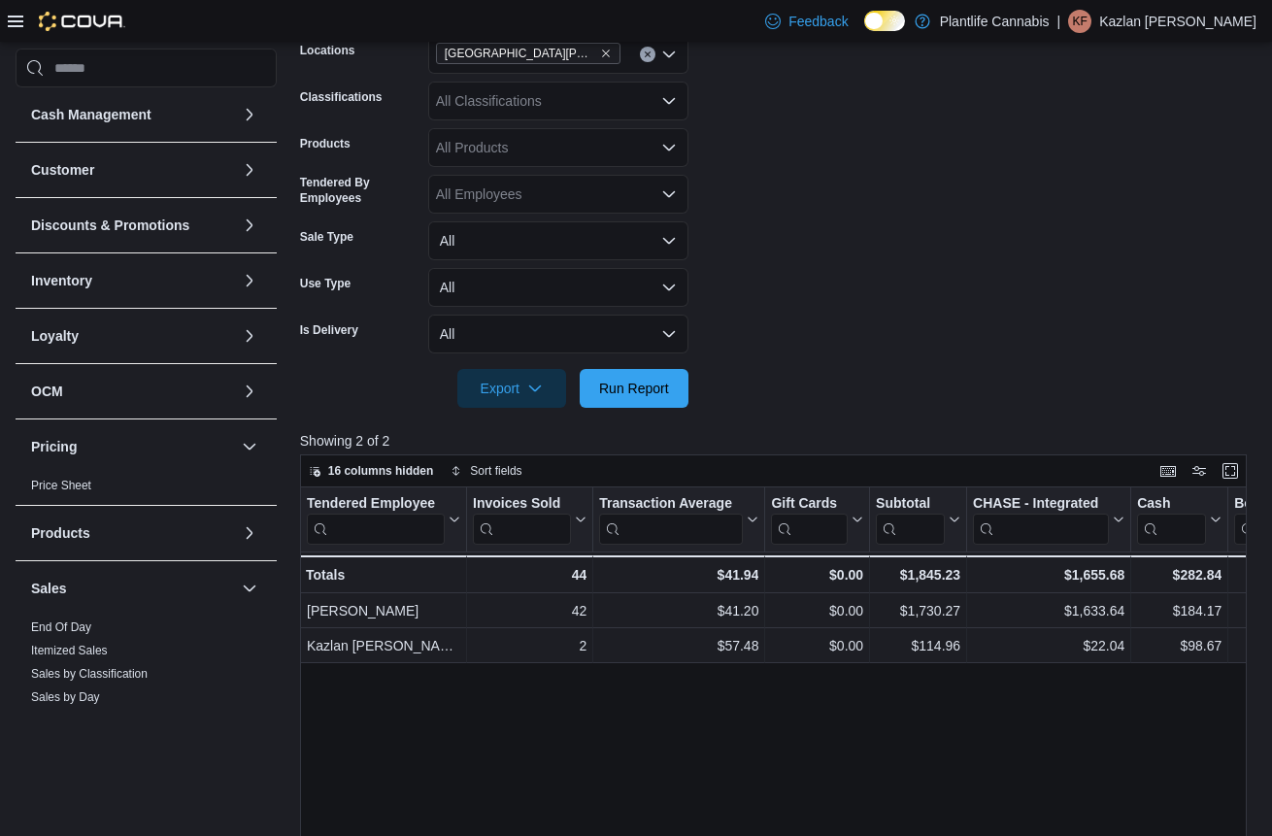
scroll to position [207, 0]
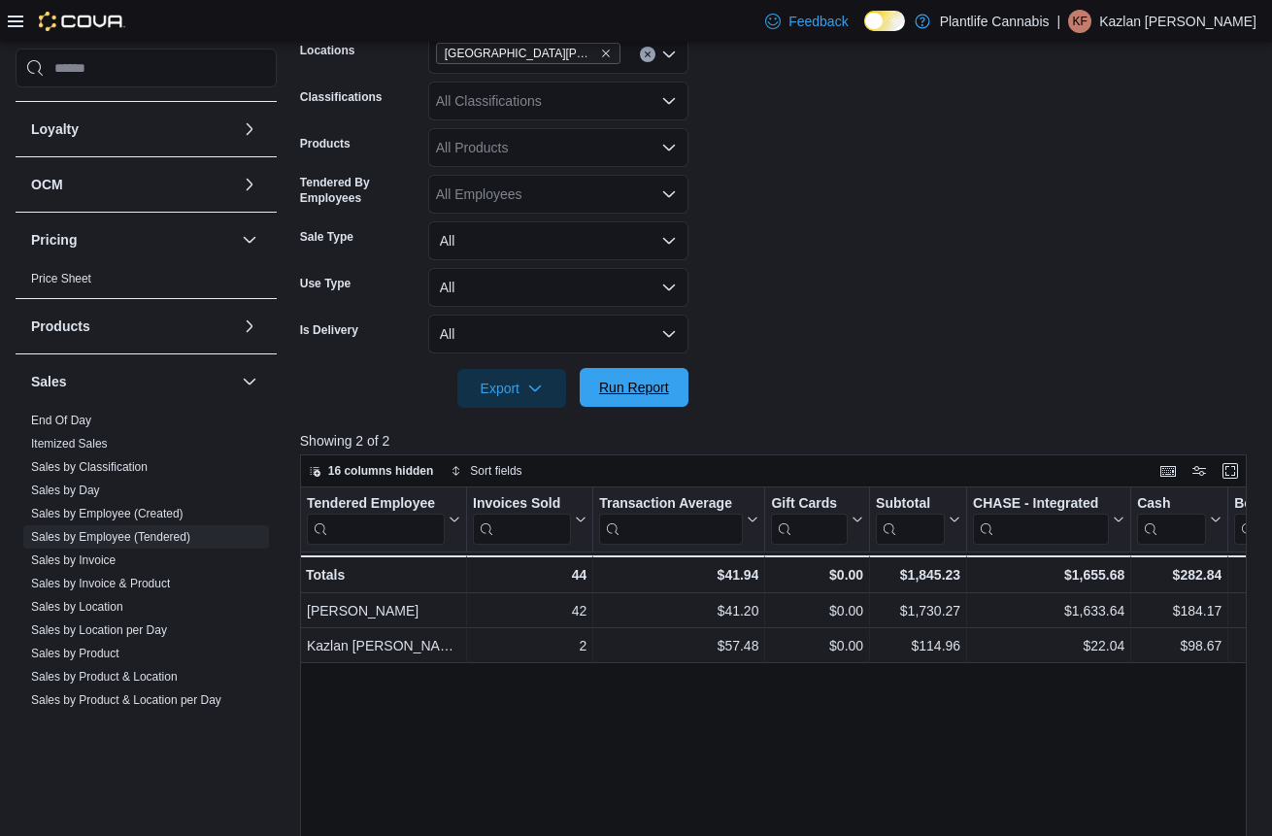
click at [650, 396] on span "Run Report" at bounding box center [634, 387] width 70 height 19
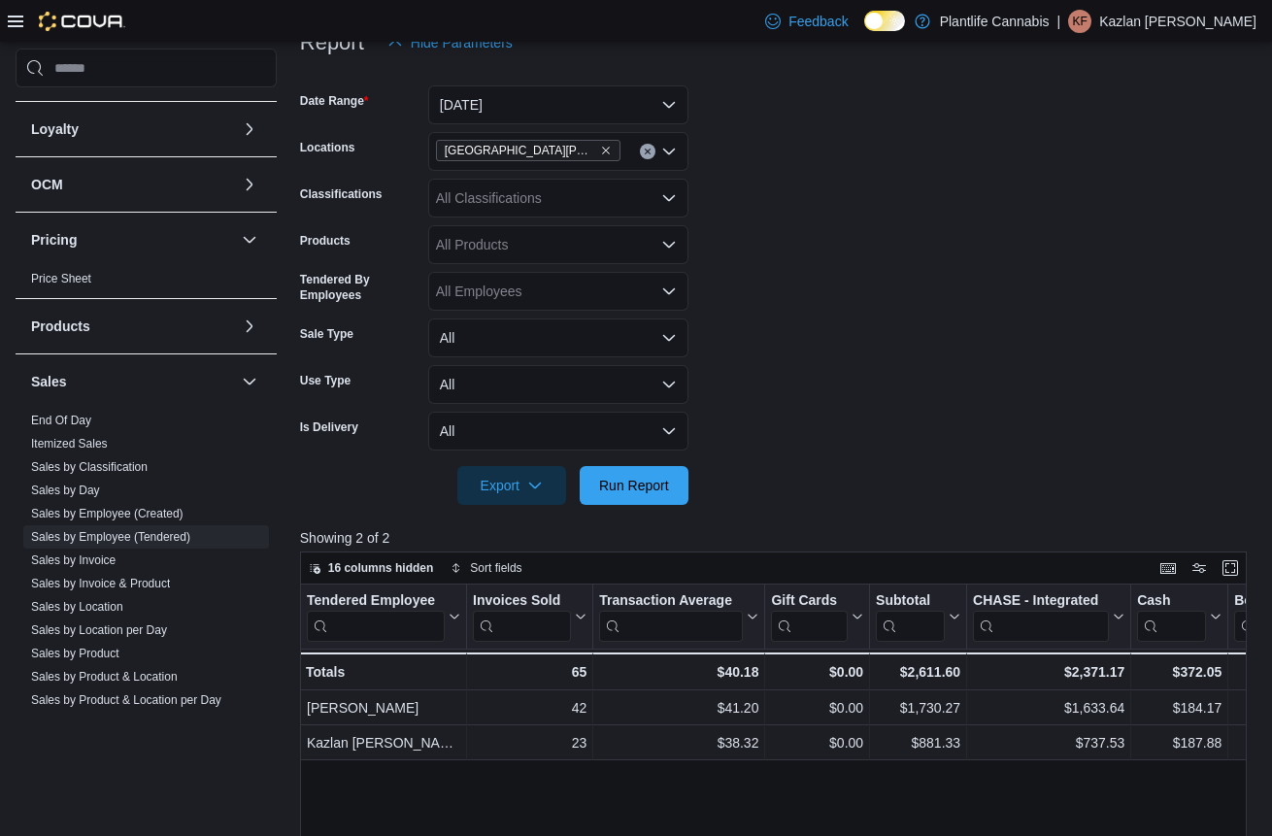
scroll to position [250, 0]
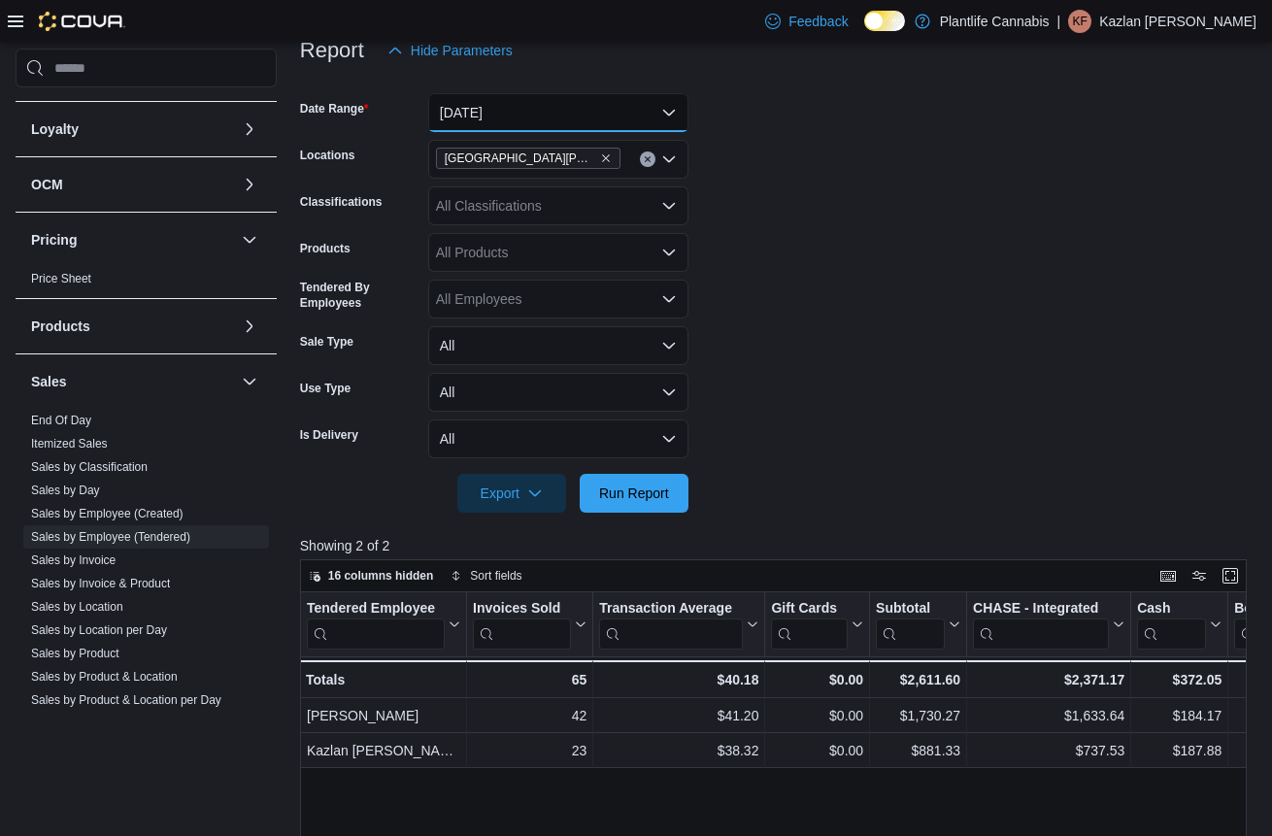
click at [533, 115] on button "[DATE]" at bounding box center [558, 112] width 260 height 39
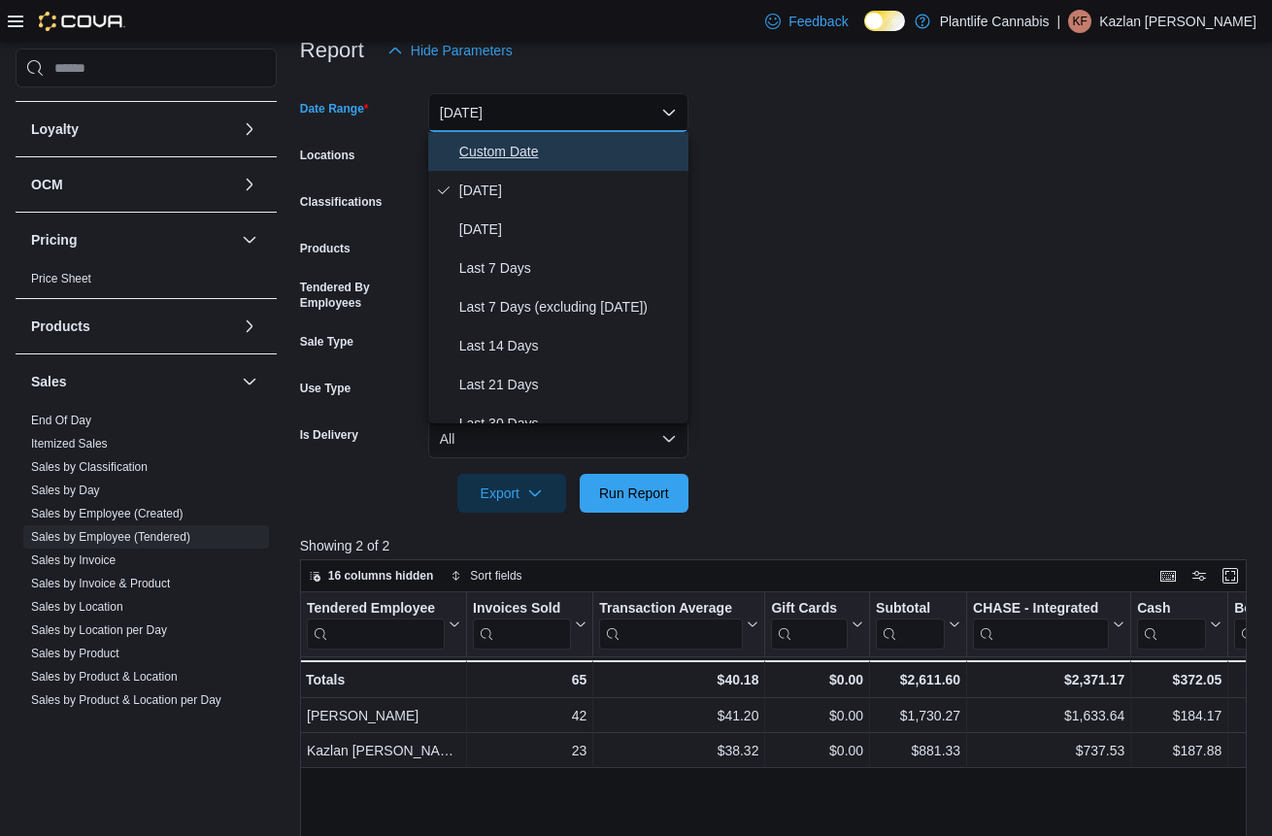
click at [532, 144] on span "Custom Date" at bounding box center [569, 151] width 221 height 23
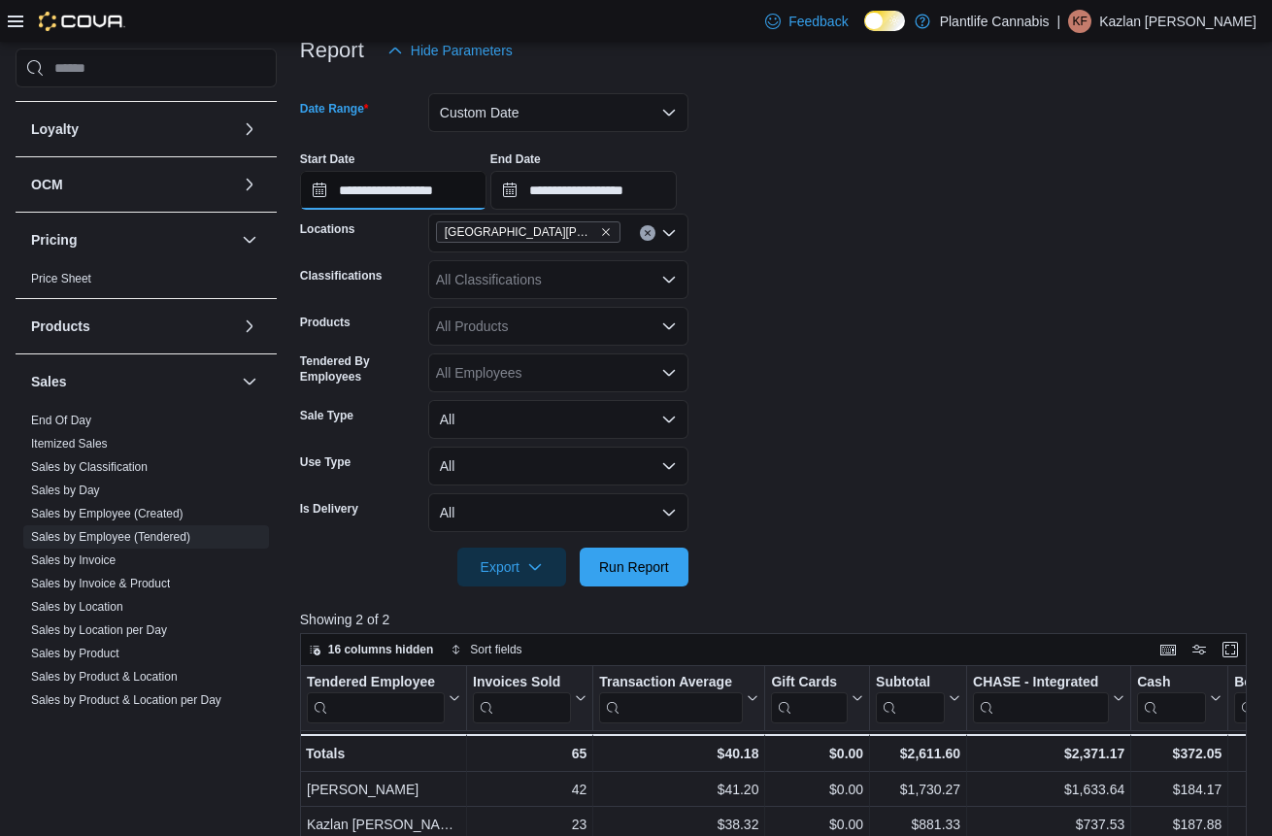
click at [475, 190] on input "**********" at bounding box center [393, 190] width 186 height 39
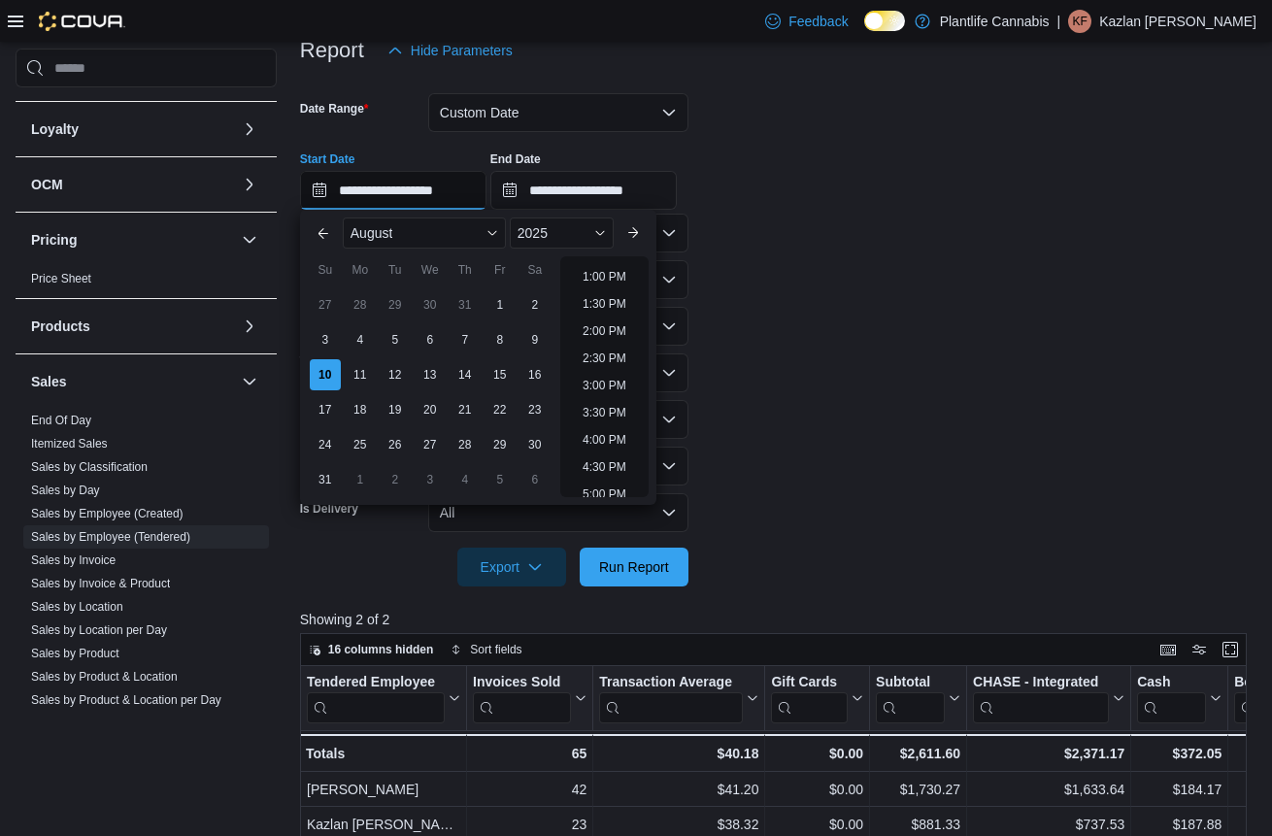
scroll to position [715, 0]
drag, startPoint x: 602, startPoint y: 453, endPoint x: 620, endPoint y: 425, distance: 33.7
click at [601, 451] on li "4:30 PM" at bounding box center [604, 454] width 59 height 23
type input "**********"
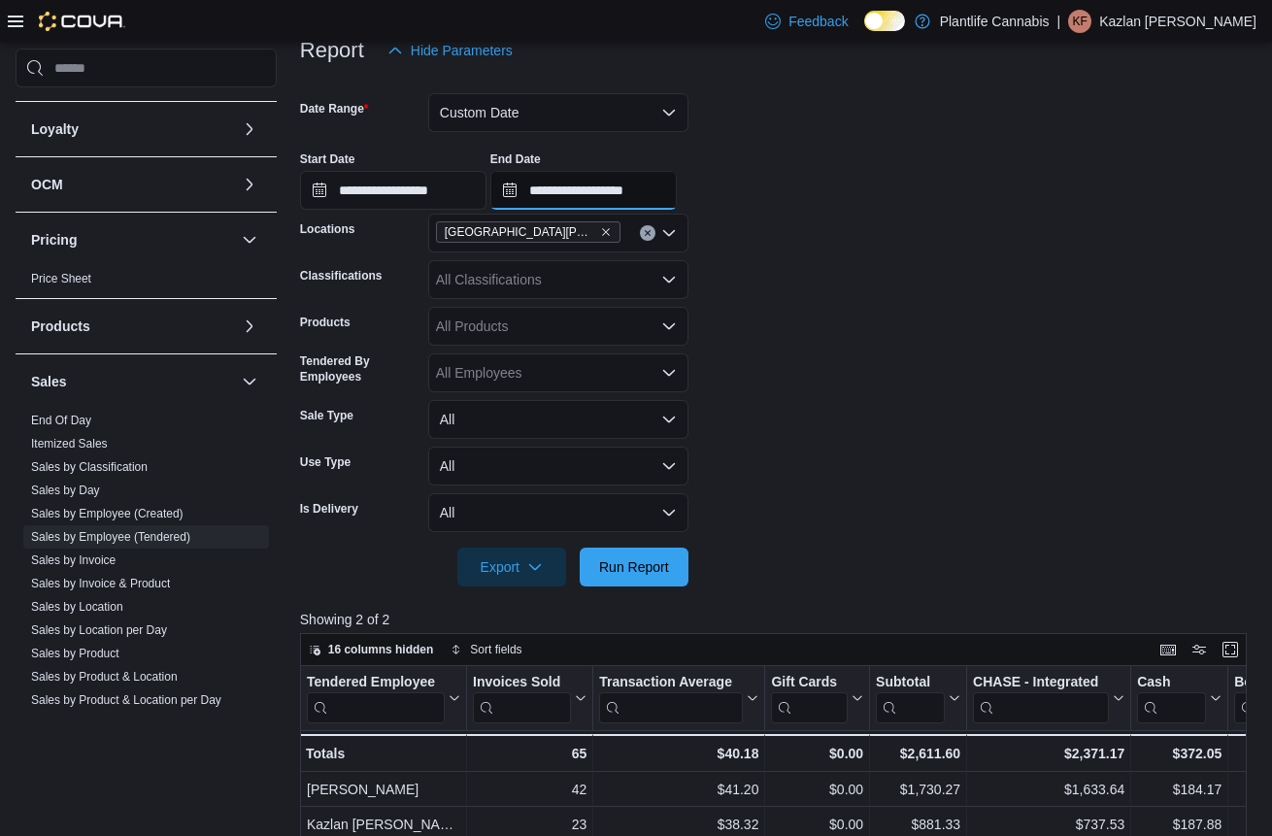
click at [677, 189] on input "**********" at bounding box center [583, 190] width 186 height 39
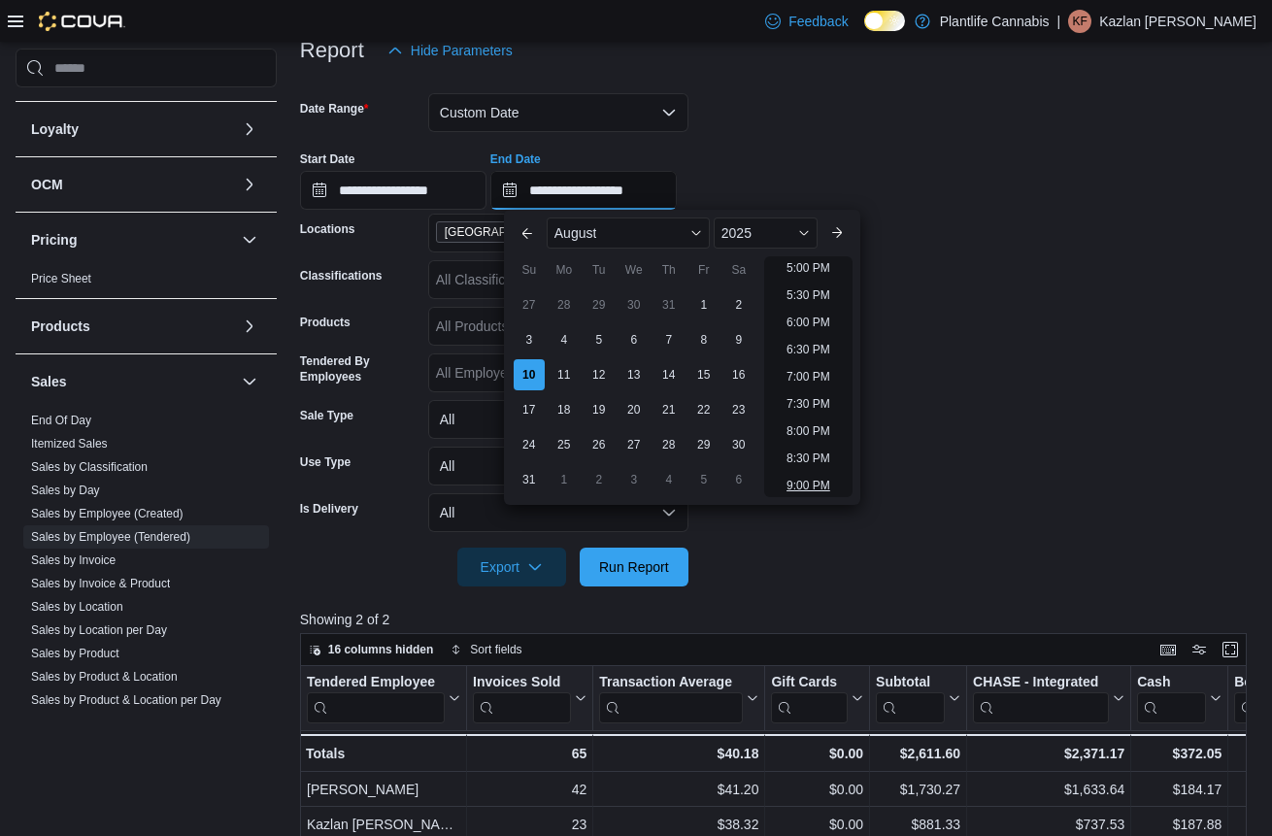
scroll to position [919, 0]
click at [806, 335] on li "6:00 PM" at bounding box center [808, 330] width 59 height 23
type input "**********"
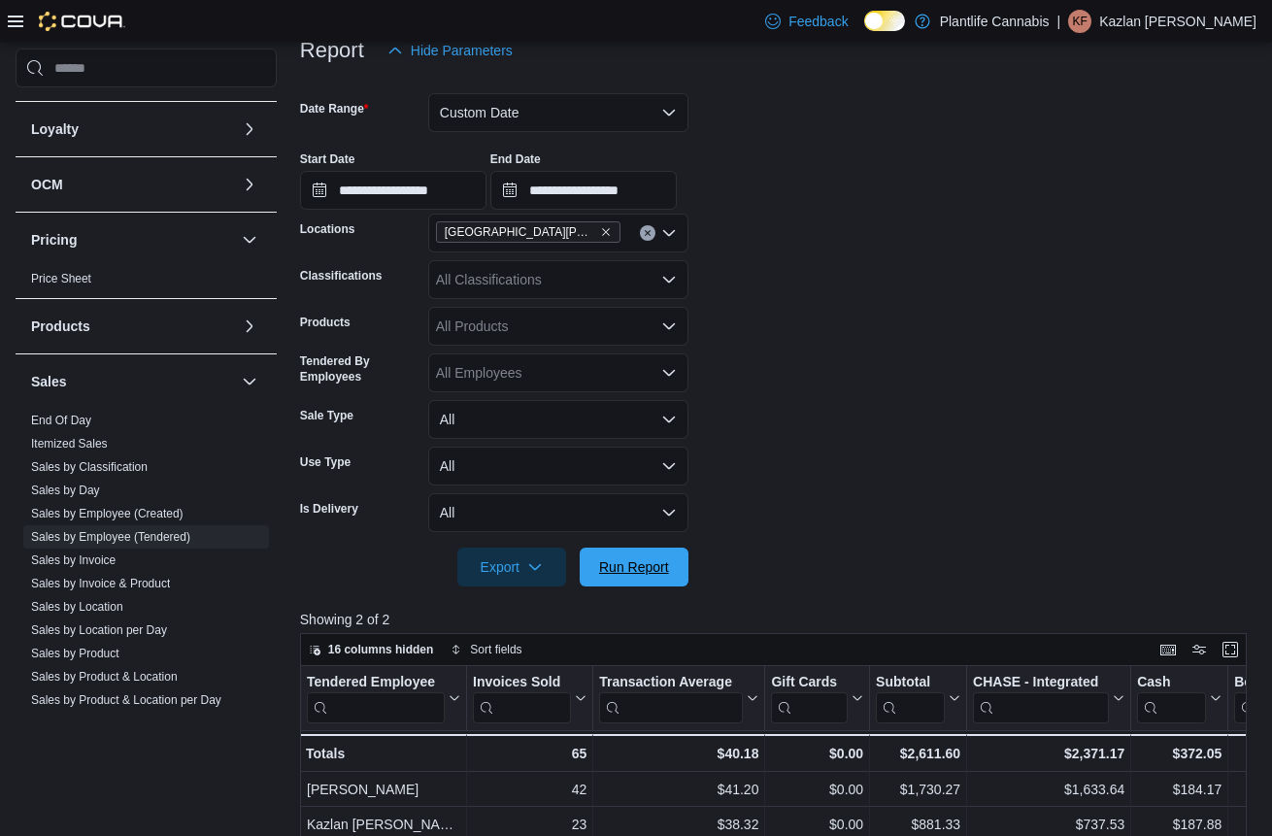
drag, startPoint x: 637, startPoint y: 558, endPoint x: 769, endPoint y: 506, distance: 142.1
click at [643, 554] on span "Run Report" at bounding box center [633, 567] width 85 height 39
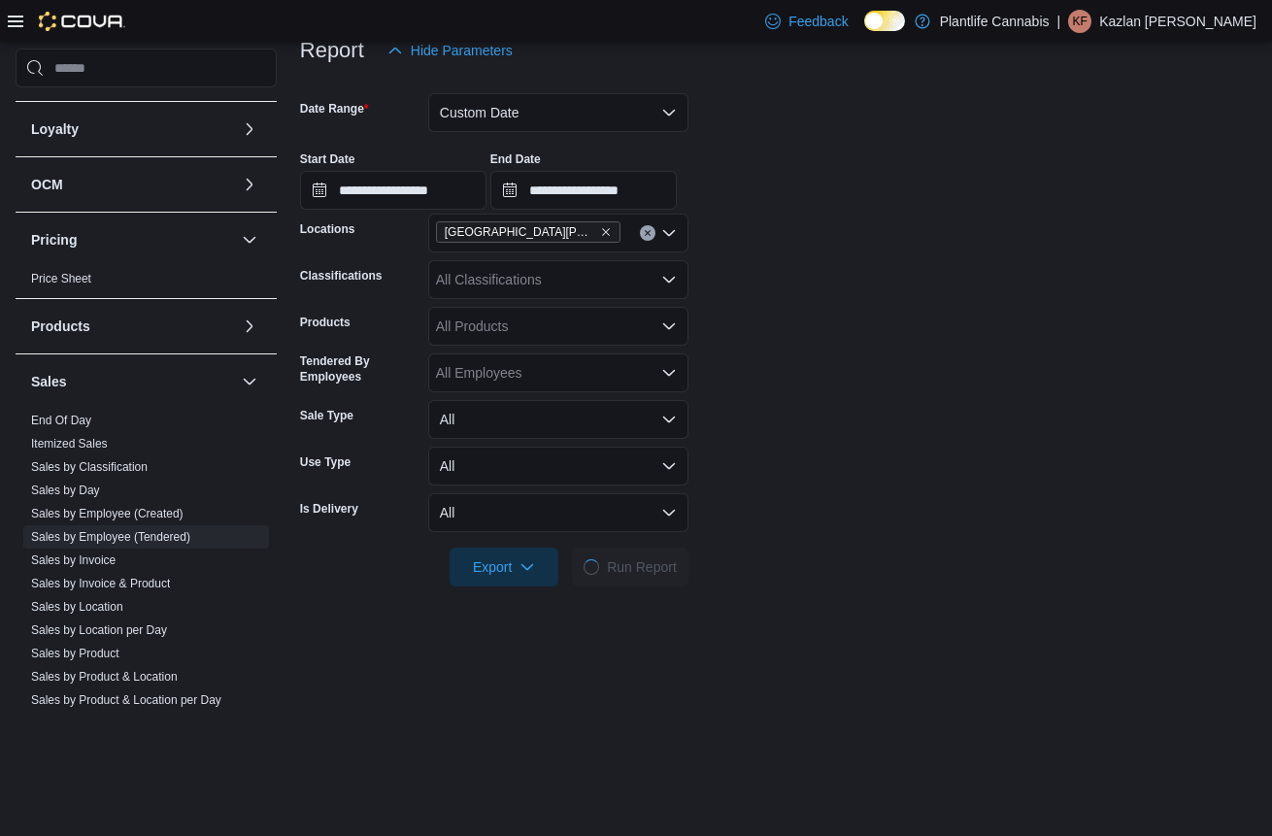
click at [769, 506] on form "**********" at bounding box center [778, 328] width 956 height 516
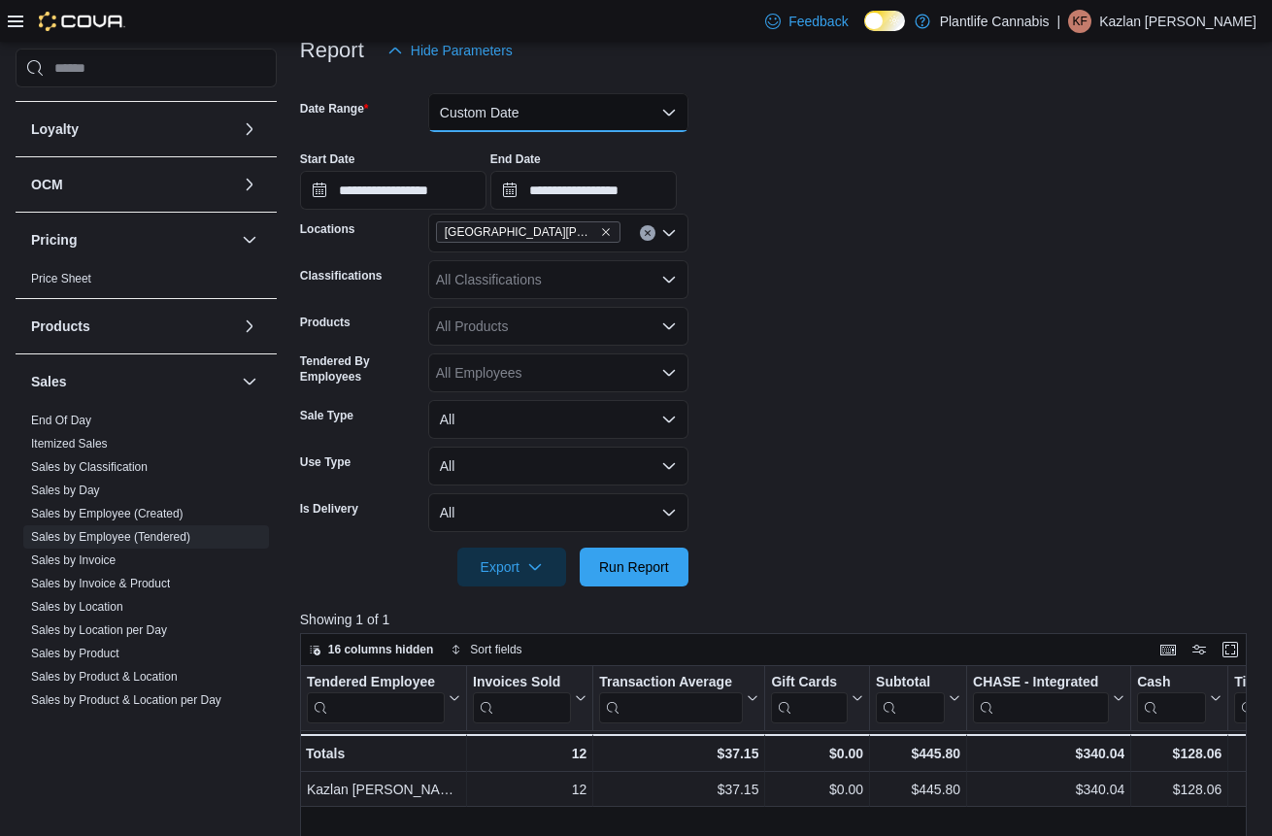
click at [641, 113] on button "Custom Date" at bounding box center [558, 112] width 260 height 39
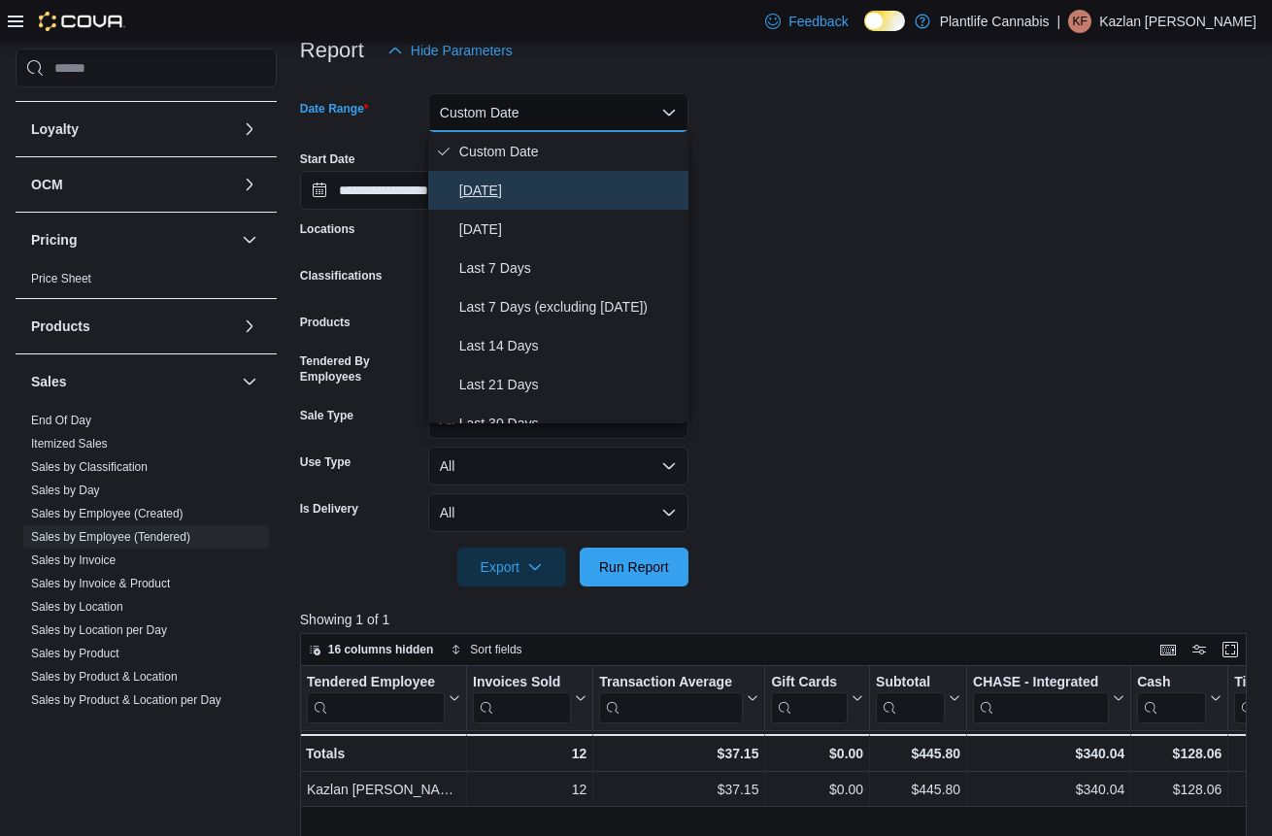
click at [554, 186] on span "[DATE]" at bounding box center [569, 190] width 221 height 23
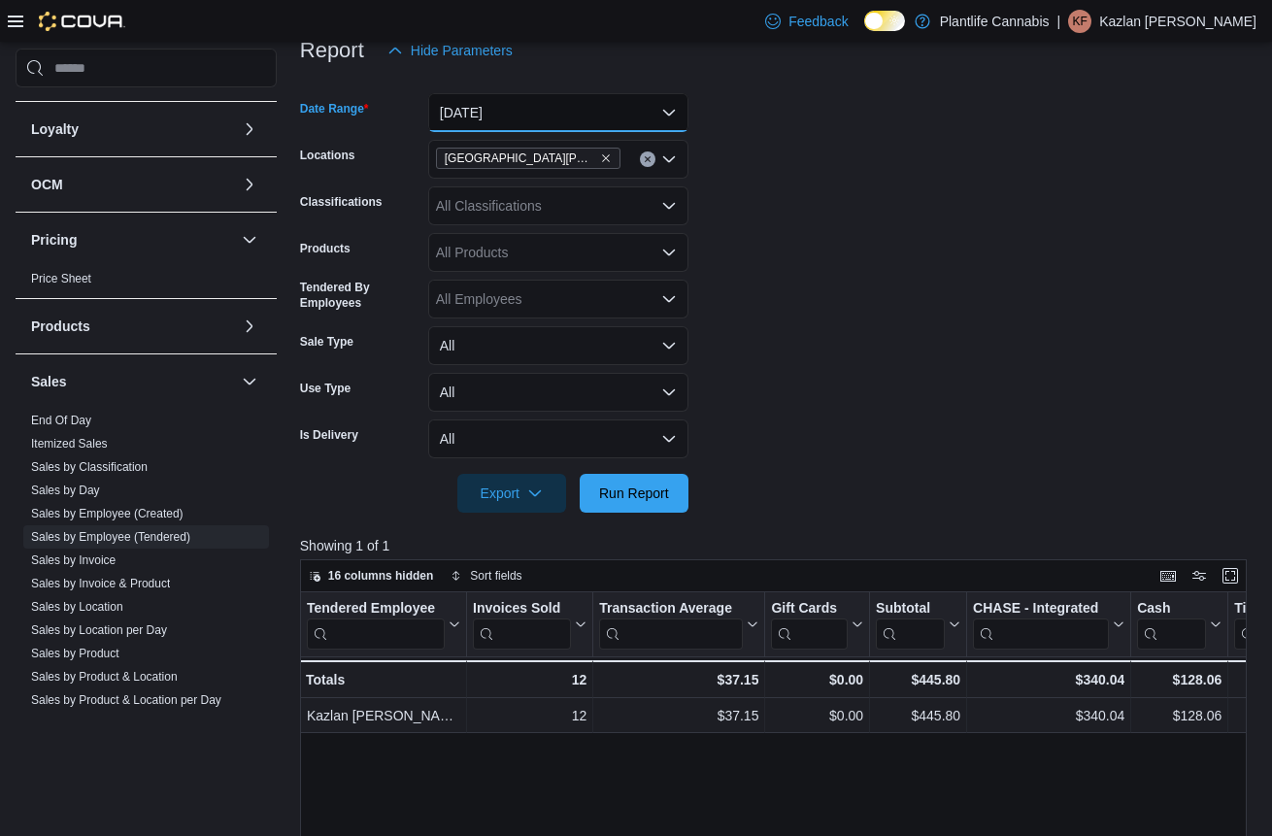
click at [612, 120] on button "[DATE]" at bounding box center [558, 112] width 260 height 39
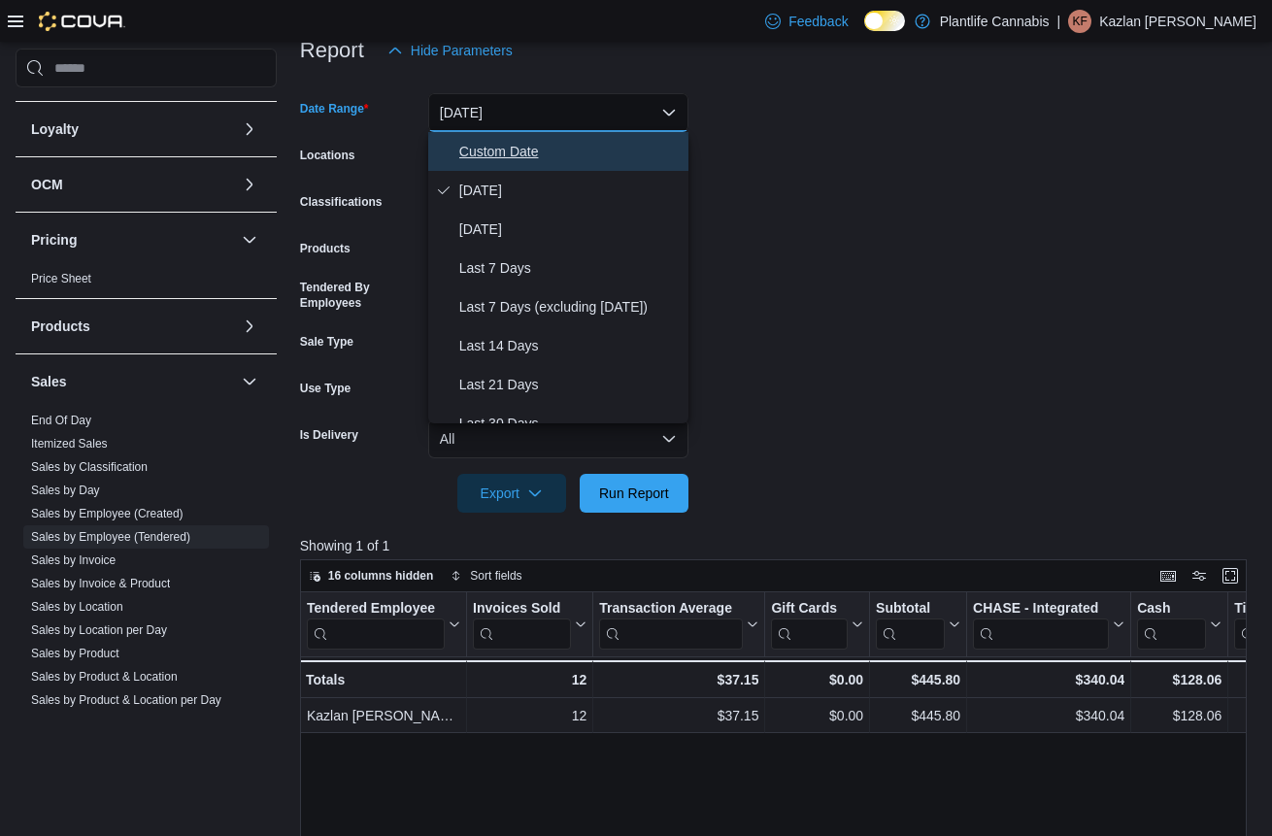
click at [494, 146] on span "Custom Date" at bounding box center [569, 151] width 221 height 23
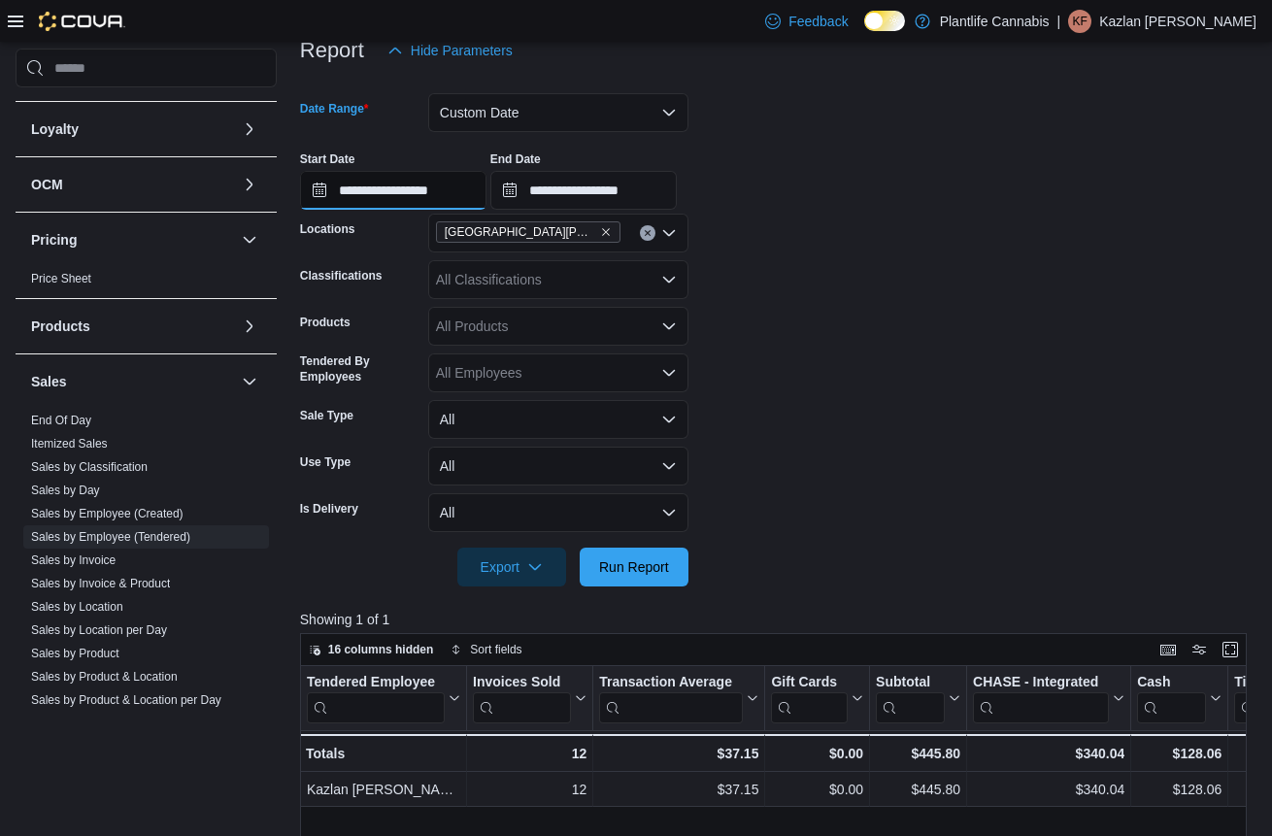
click at [462, 190] on input "**********" at bounding box center [393, 190] width 186 height 39
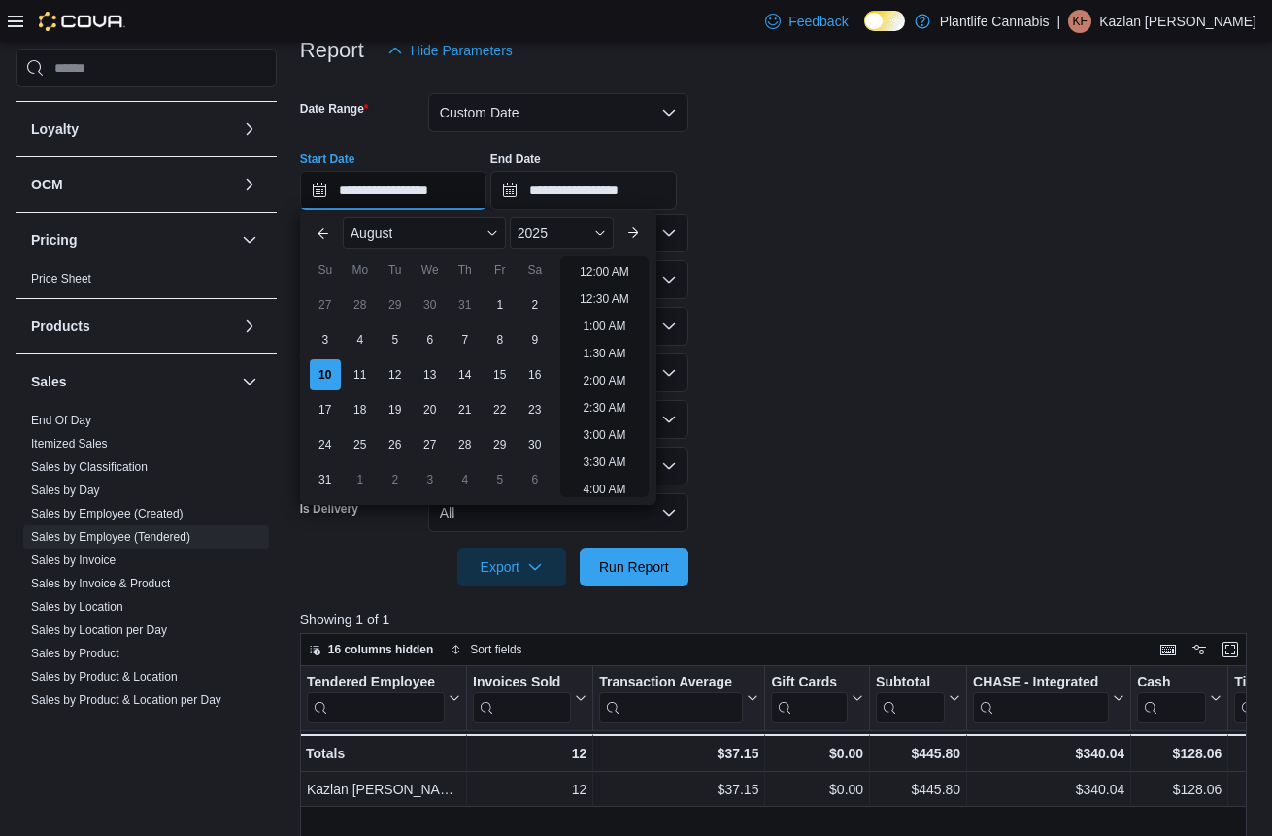
scroll to position [957, 0]
click at [620, 292] on li "6:00 PM" at bounding box center [604, 293] width 59 height 23
type input "**********"
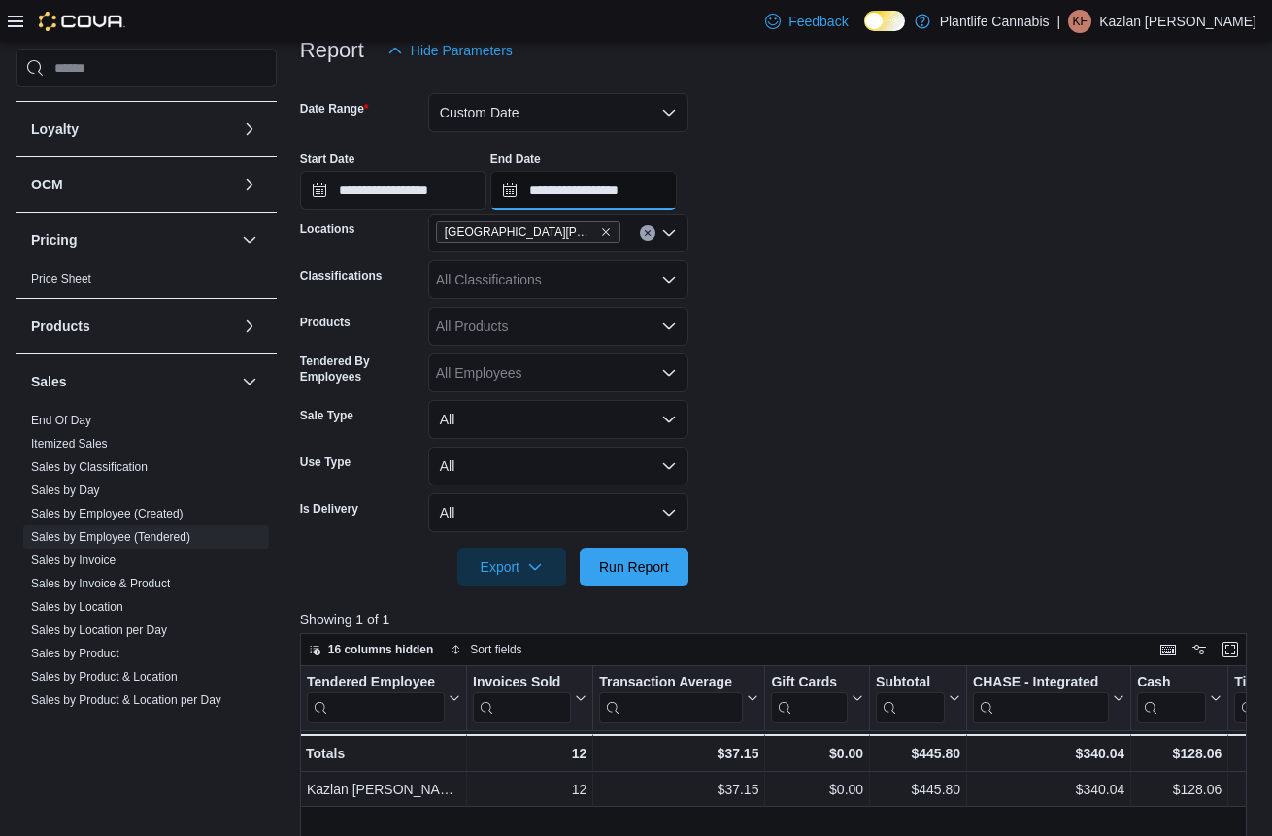
click at [644, 186] on input "**********" at bounding box center [583, 190] width 186 height 39
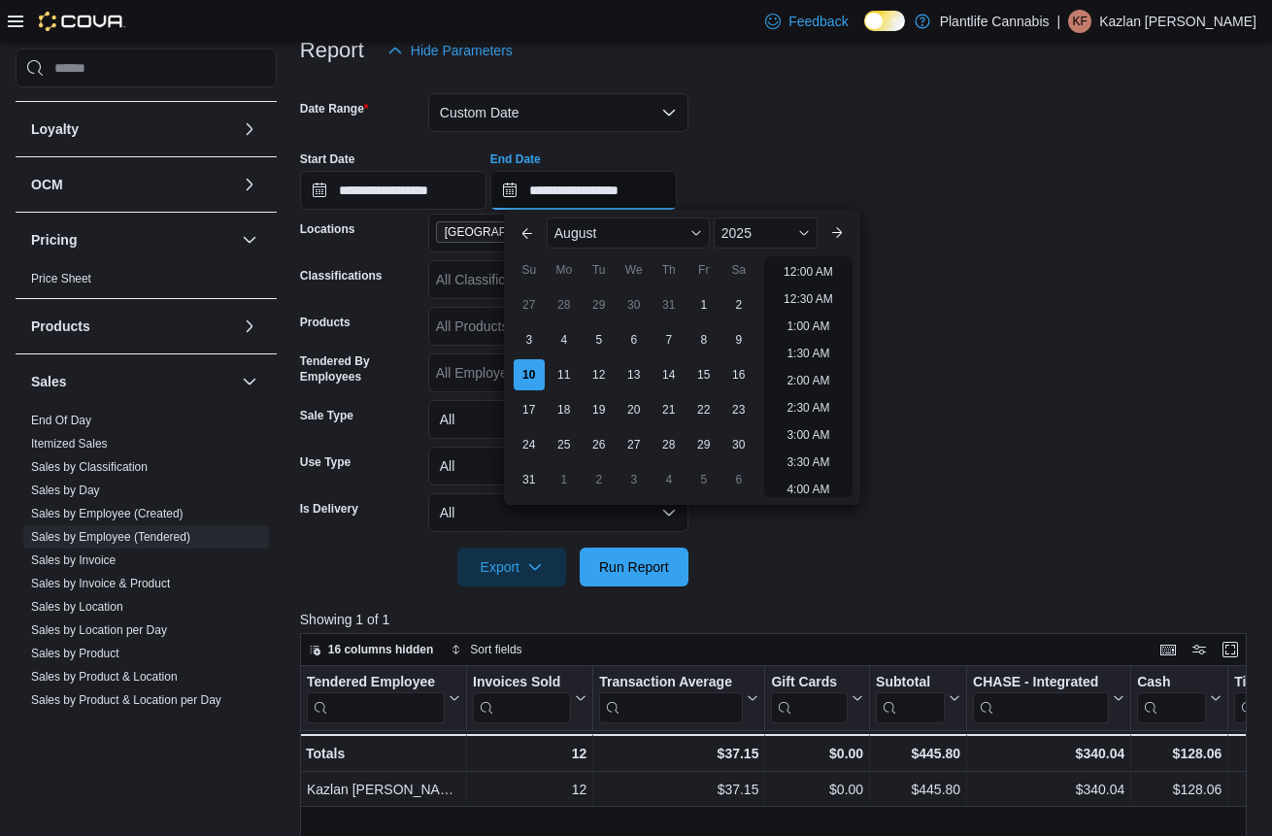
scroll to position [1039, 0]
click at [798, 304] on li "7:30 PM" at bounding box center [808, 293] width 59 height 23
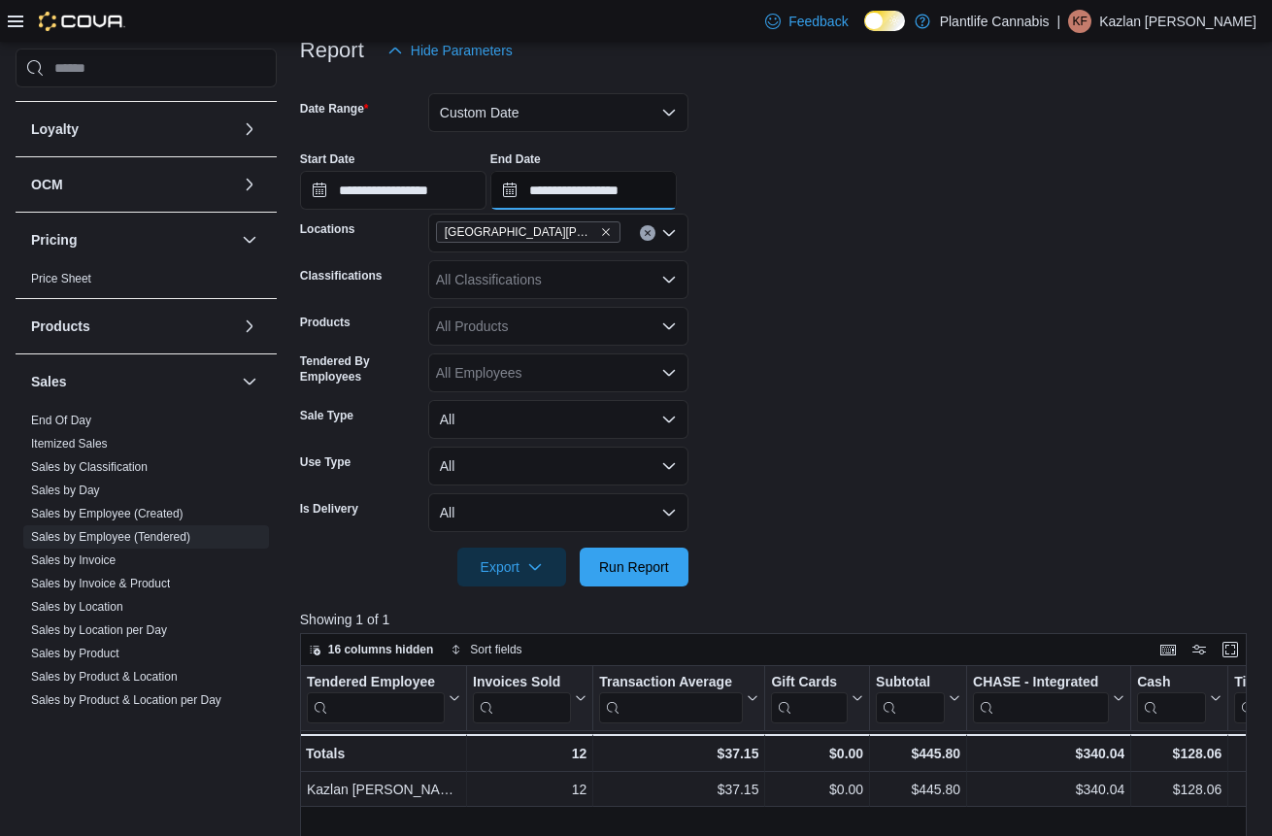
click at [672, 189] on input "**********" at bounding box center [583, 190] width 186 height 39
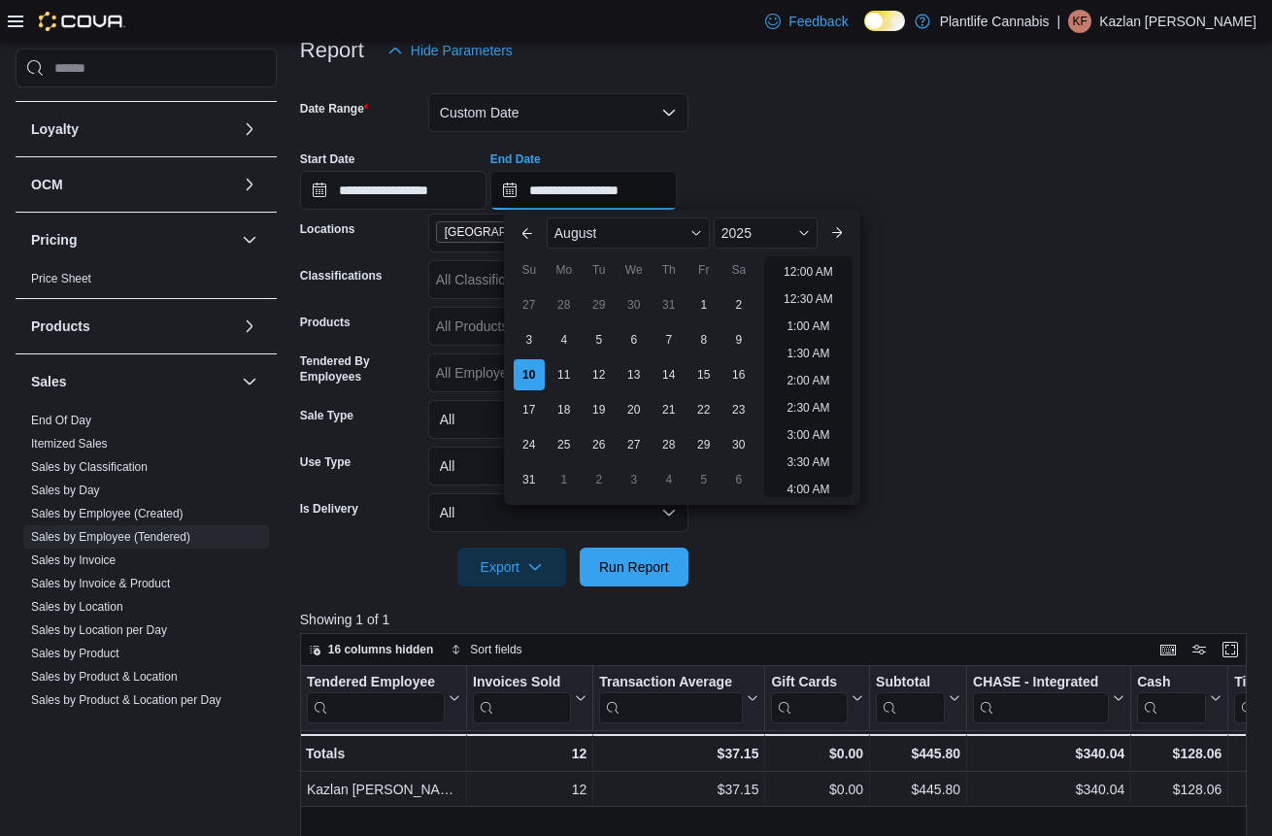
scroll to position [1068, 0]
click at [813, 294] on li "8:00 PM" at bounding box center [808, 291] width 59 height 23
type input "**********"
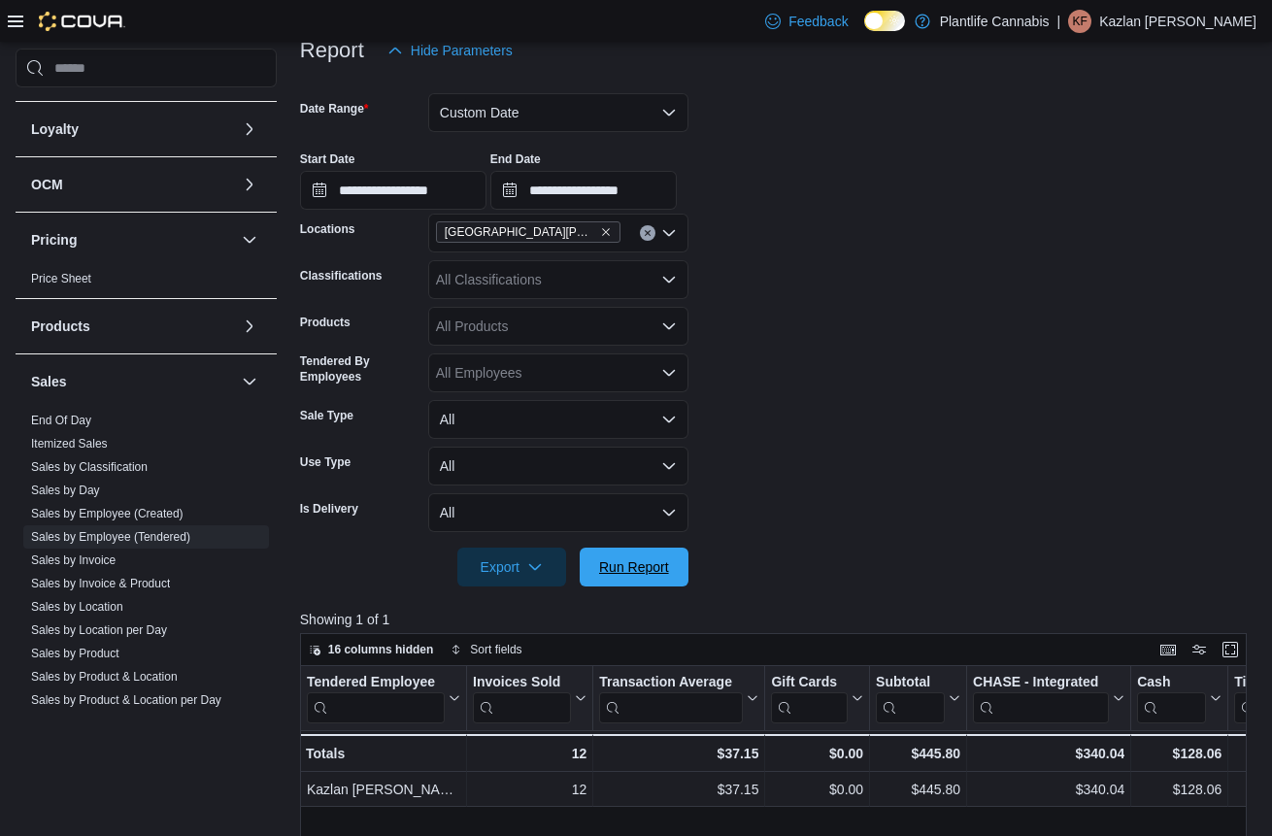
drag, startPoint x: 660, startPoint y: 568, endPoint x: 757, endPoint y: 494, distance: 121.9
click at [661, 568] on span "Run Report" at bounding box center [634, 566] width 70 height 19
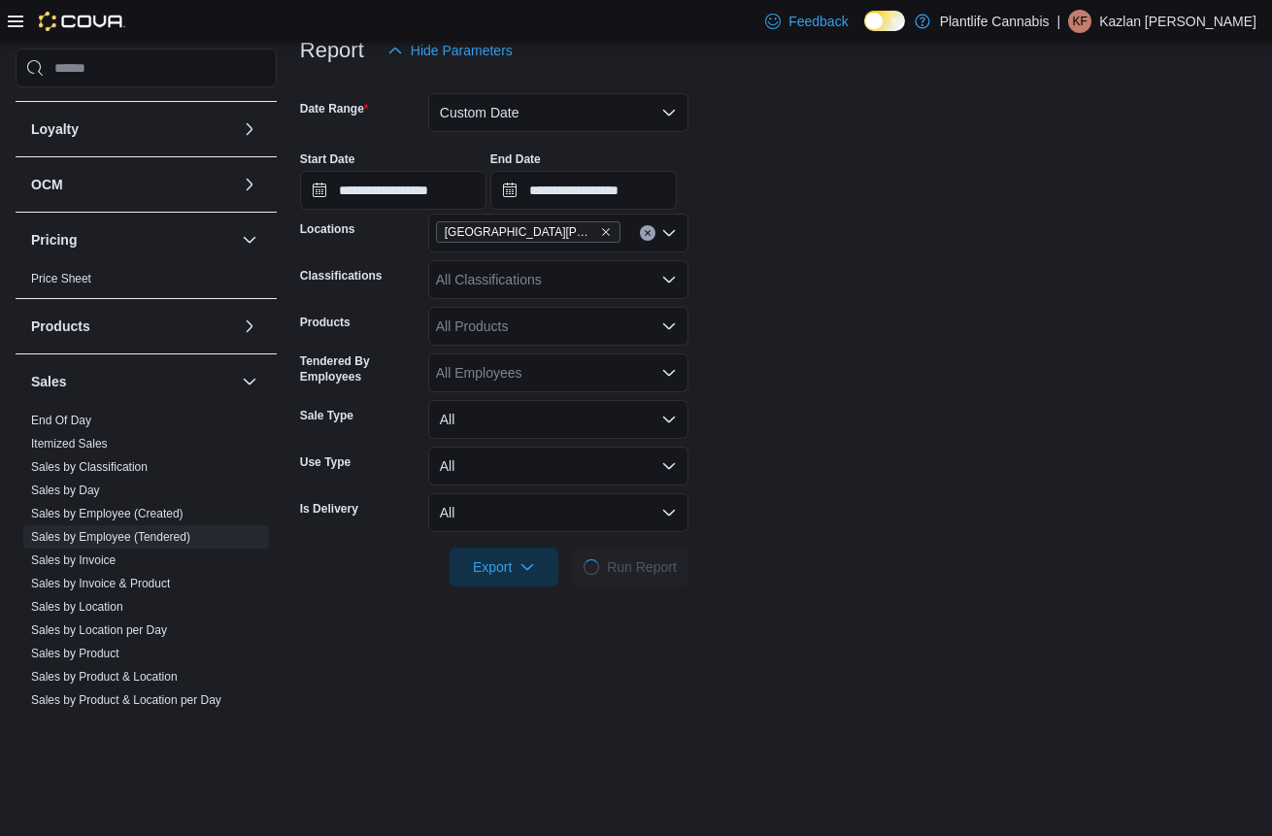
click at [758, 492] on form "**********" at bounding box center [778, 328] width 956 height 516
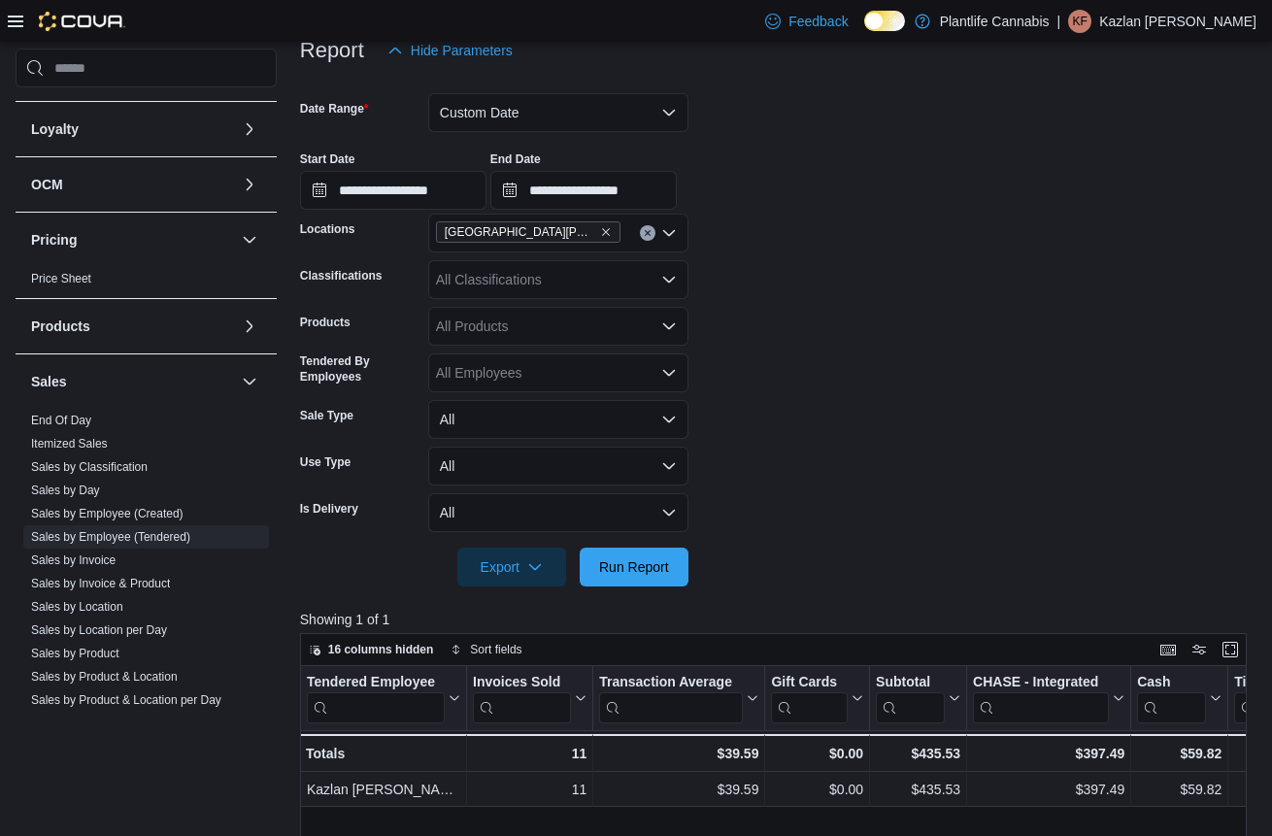
click at [800, 240] on form "**********" at bounding box center [778, 328] width 956 height 516
click at [631, 119] on button "Custom Date" at bounding box center [558, 112] width 260 height 39
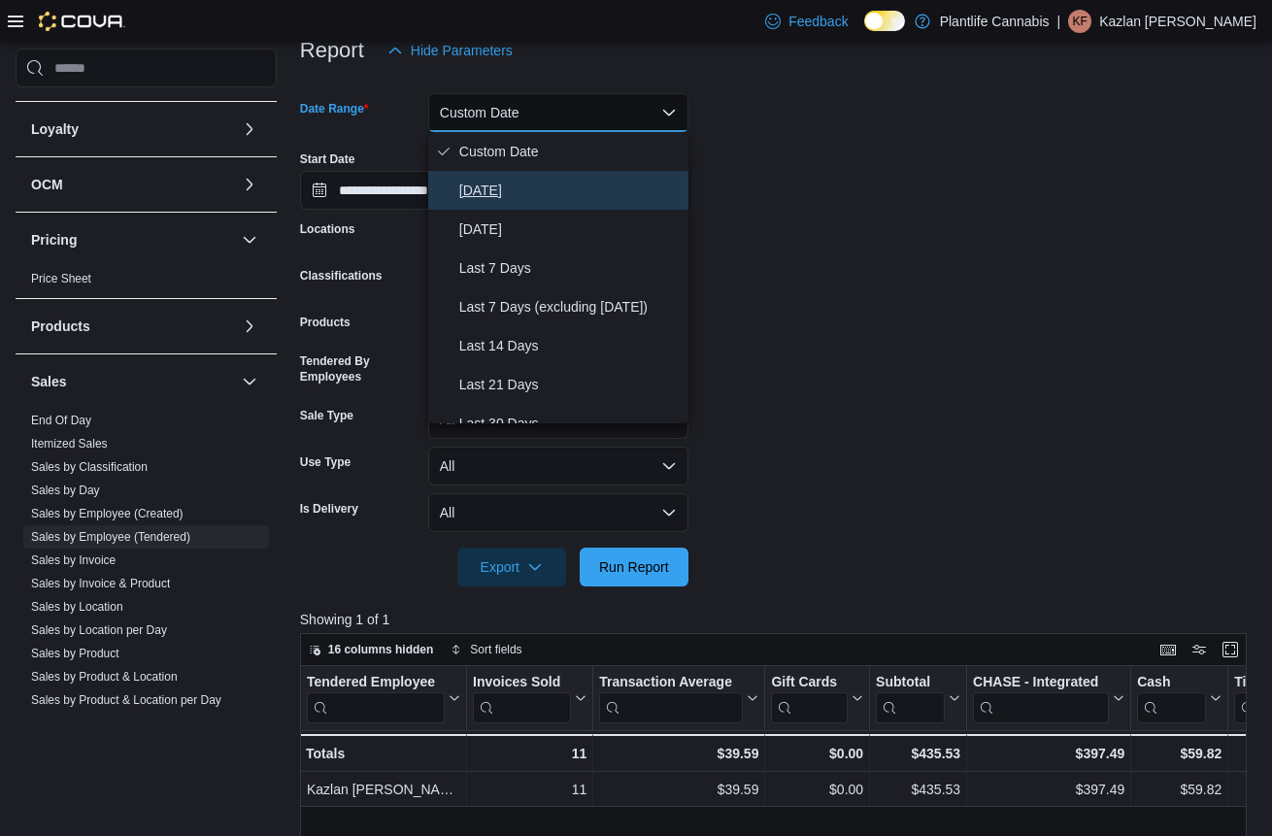
click at [576, 186] on span "[DATE]" at bounding box center [569, 190] width 221 height 23
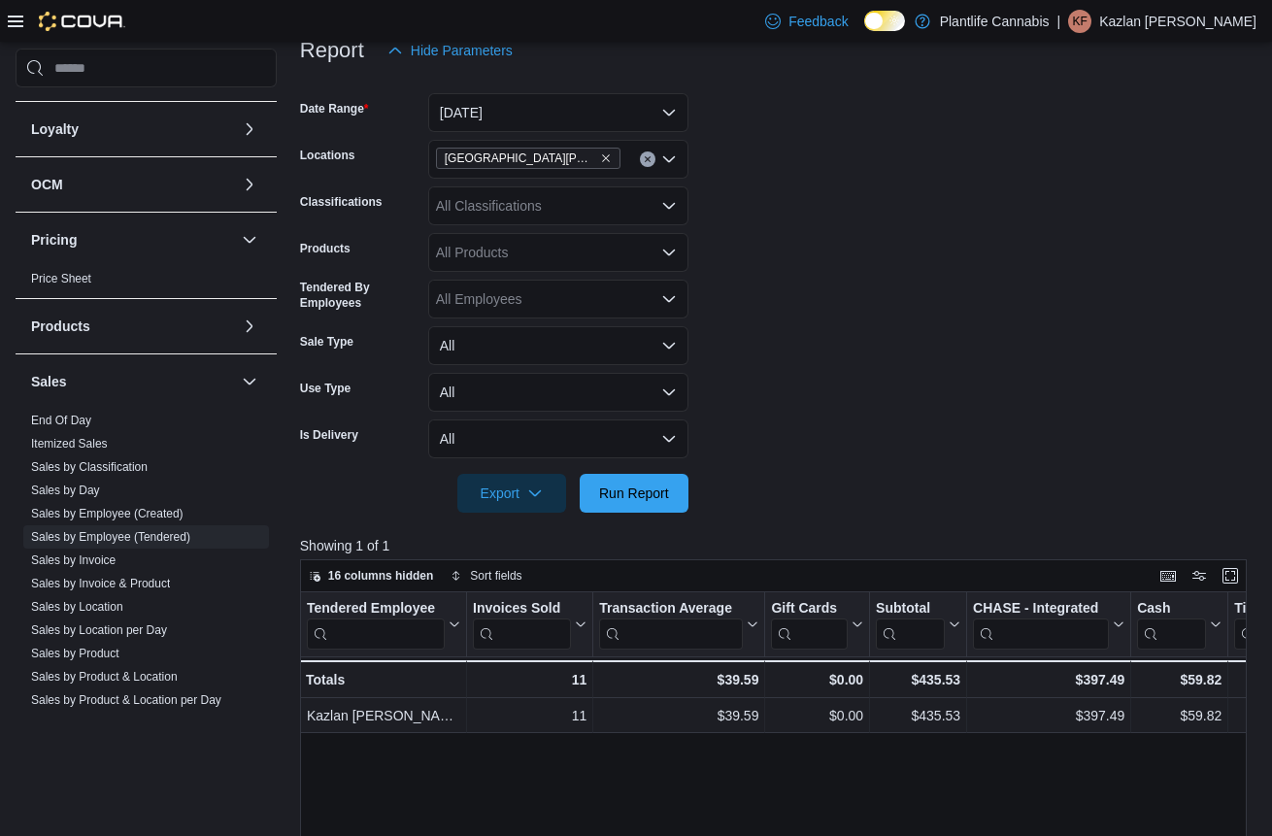
click at [918, 213] on form "Date Range [DATE] Locations [GEOGRAPHIC_DATA][PERSON_NAME] Ridge Classification…" at bounding box center [778, 291] width 956 height 443
click at [625, 499] on span "Run Report" at bounding box center [634, 491] width 70 height 19
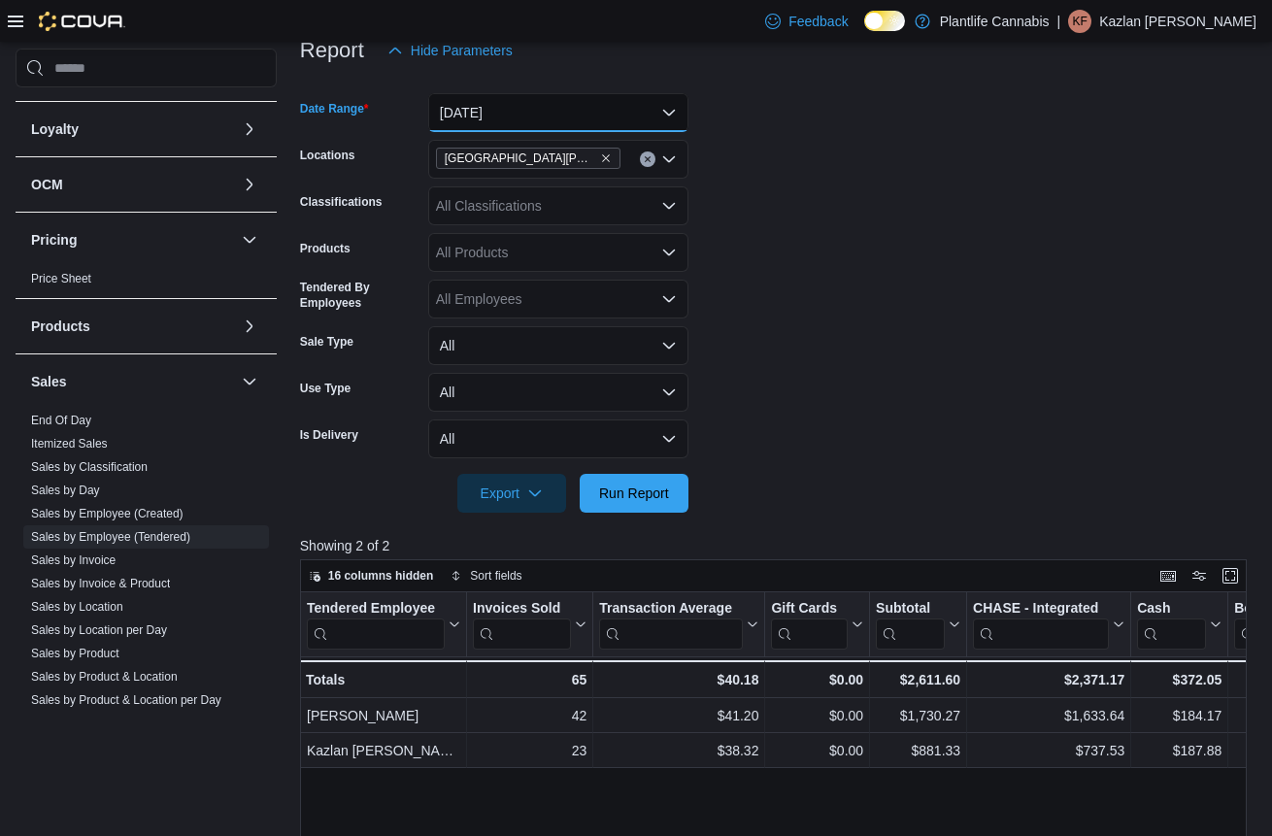
click at [632, 116] on button "[DATE]" at bounding box center [558, 112] width 260 height 39
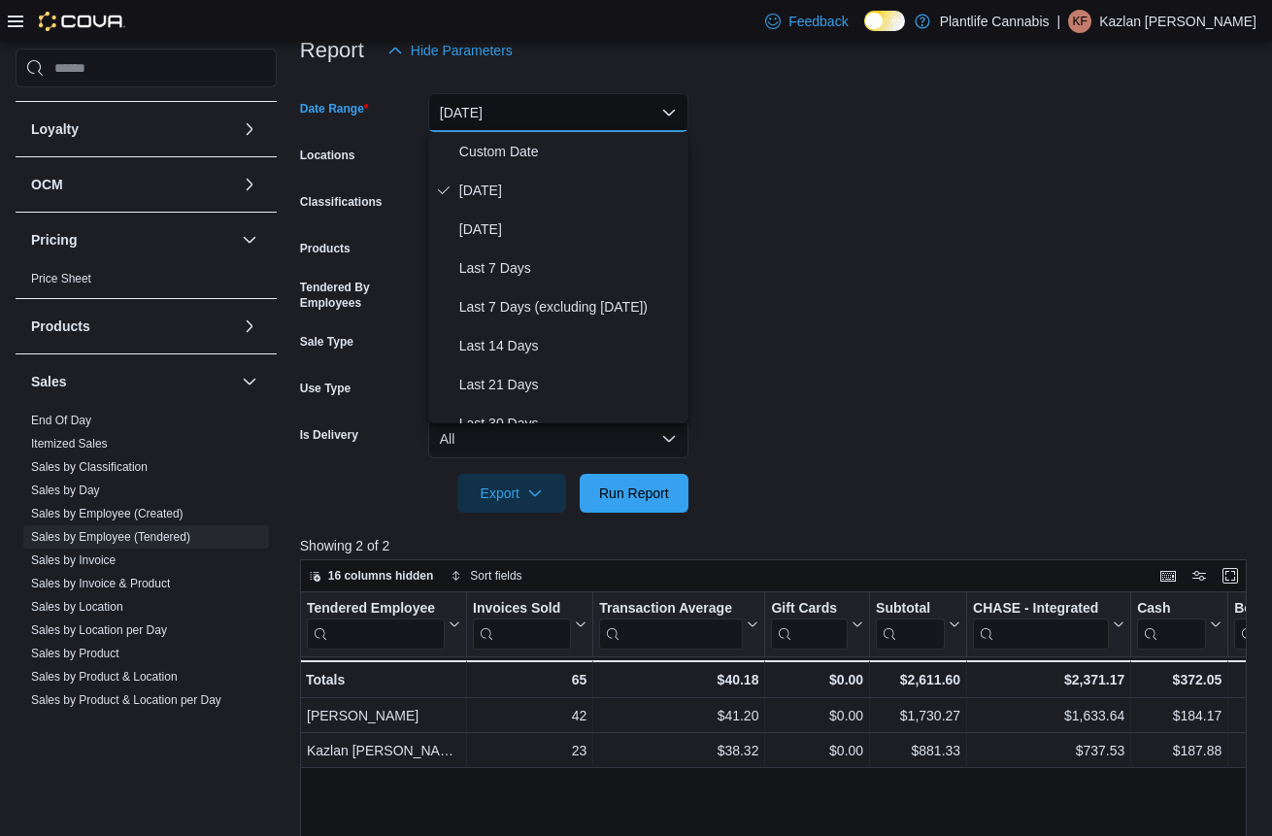
click at [763, 163] on form "Date Range [DATE] Locations [GEOGRAPHIC_DATA][PERSON_NAME] Ridge Classification…" at bounding box center [778, 291] width 956 height 443
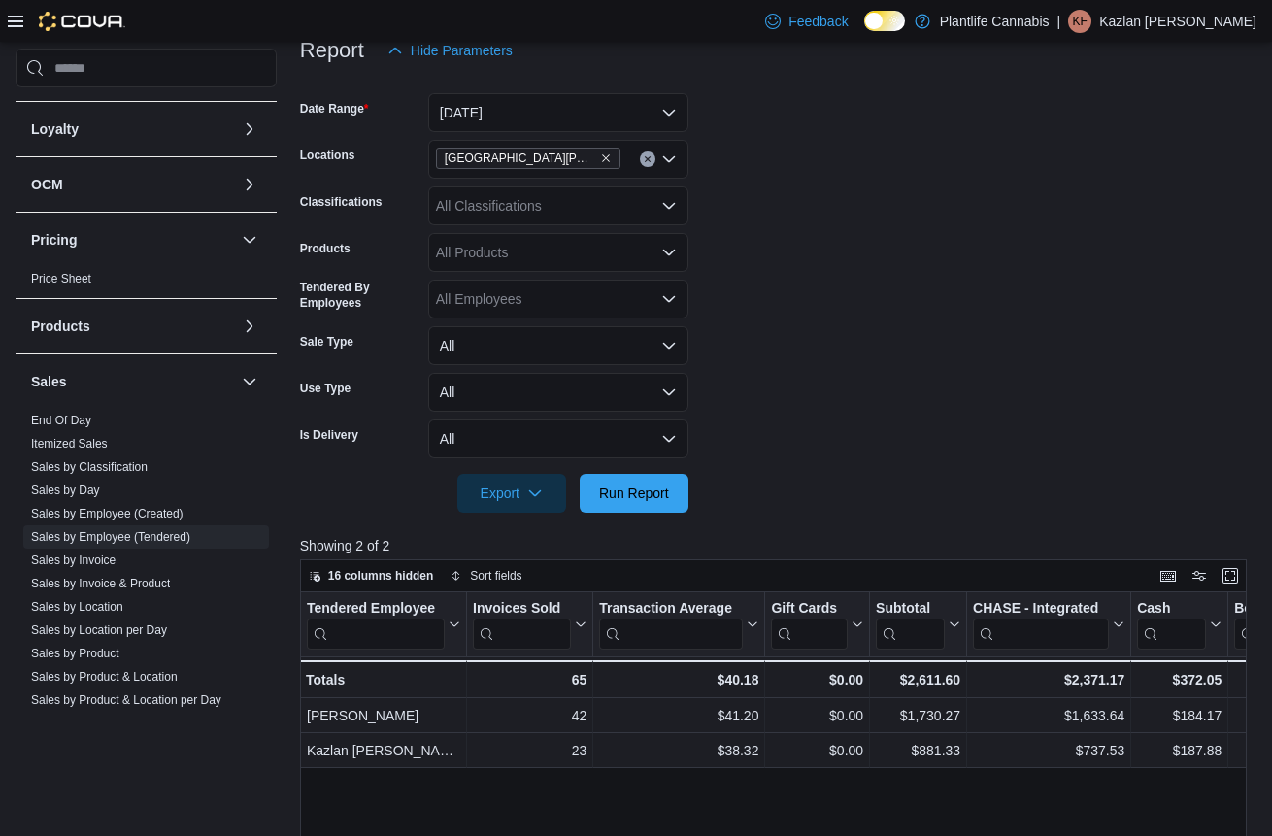
click at [847, 379] on form "Date Range [DATE] Locations [GEOGRAPHIC_DATA][PERSON_NAME] Ridge Classification…" at bounding box center [778, 291] width 956 height 443
click at [780, 253] on form "Date Range [DATE] Locations [GEOGRAPHIC_DATA][PERSON_NAME] Ridge Classification…" at bounding box center [778, 291] width 956 height 443
drag, startPoint x: 648, startPoint y: 499, endPoint x: 758, endPoint y: 420, distance: 135.8
click at [648, 499] on span "Run Report" at bounding box center [634, 492] width 70 height 19
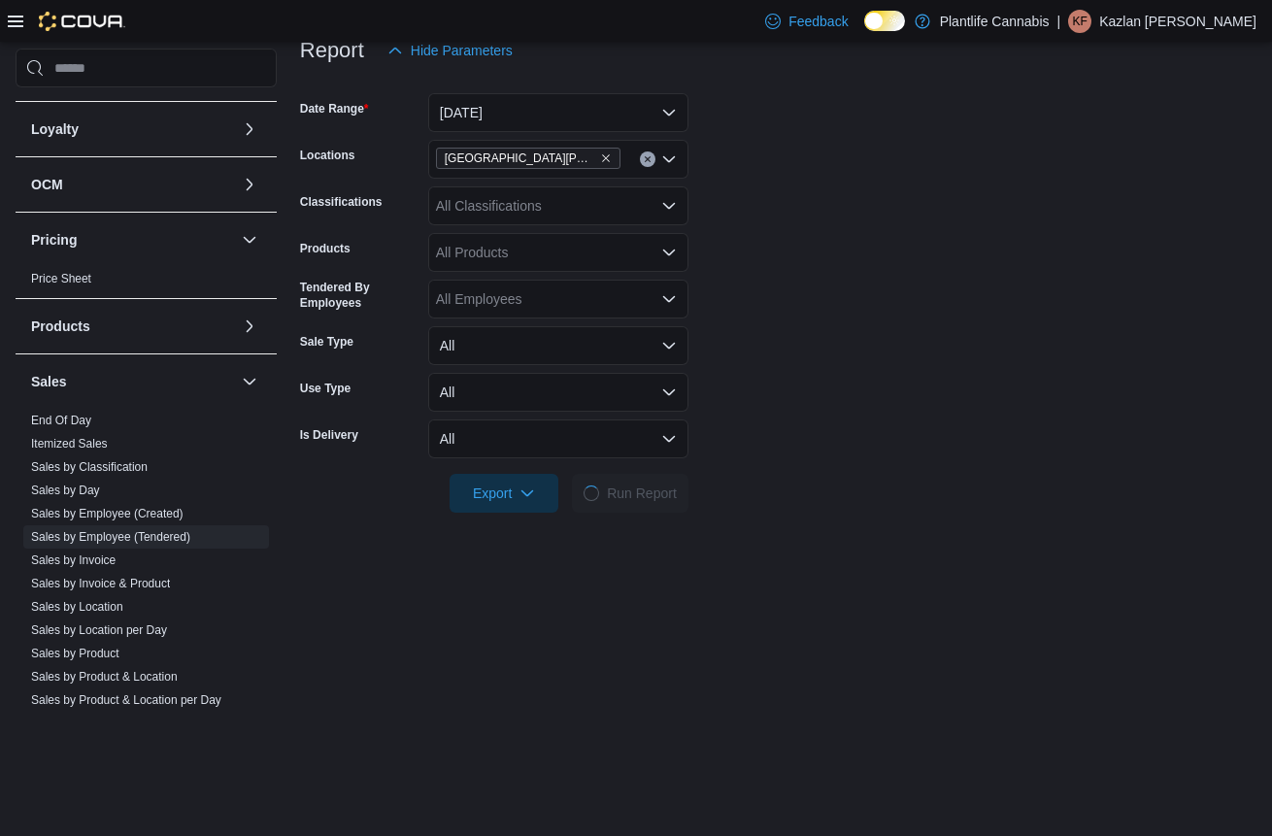
click at [758, 420] on form "Date Range [DATE] Locations [GEOGRAPHIC_DATA][PERSON_NAME] Ridge Classification…" at bounding box center [778, 291] width 956 height 443
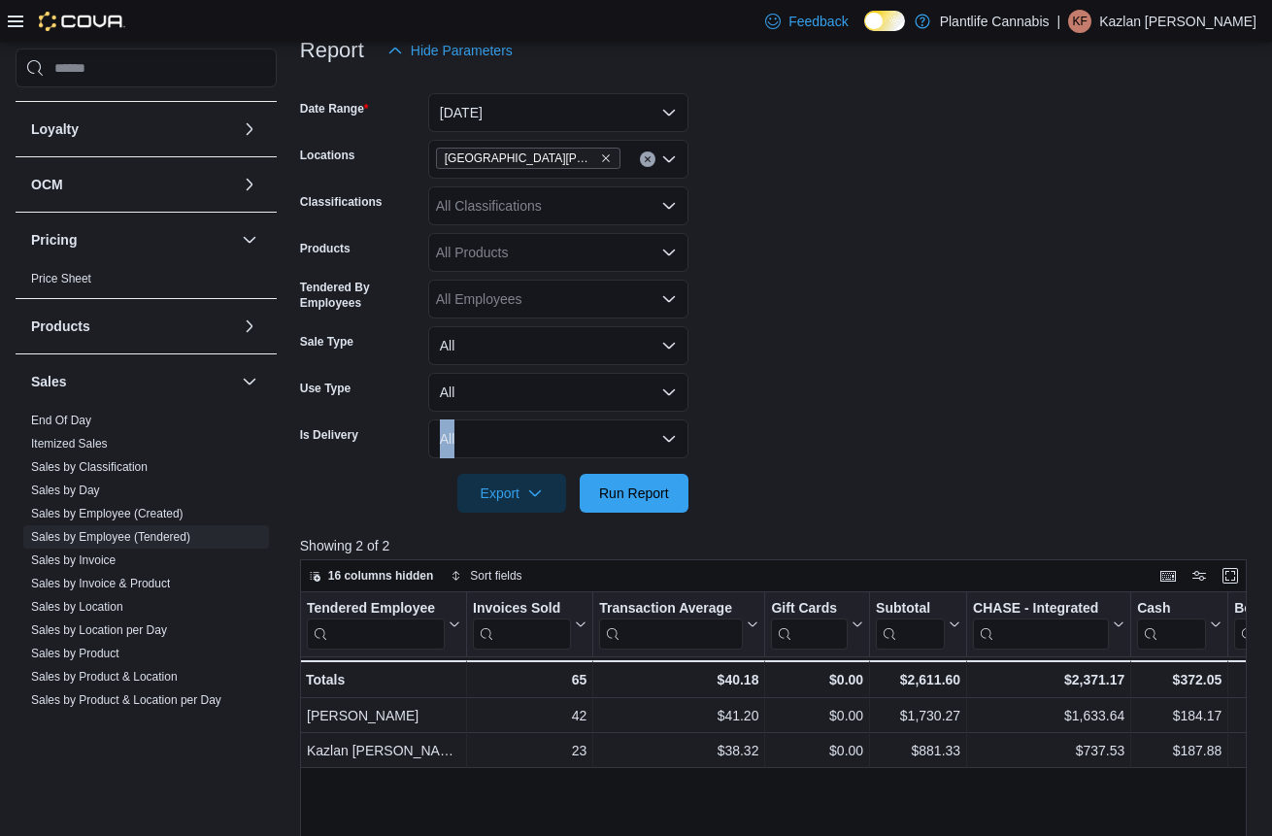
click at [758, 420] on form "Date Range [DATE] Locations [GEOGRAPHIC_DATA][PERSON_NAME] Ridge Classification…" at bounding box center [778, 291] width 956 height 443
click at [794, 365] on form "Date Range [DATE] Locations [GEOGRAPHIC_DATA][PERSON_NAME] Ridge Classification…" at bounding box center [778, 291] width 956 height 443
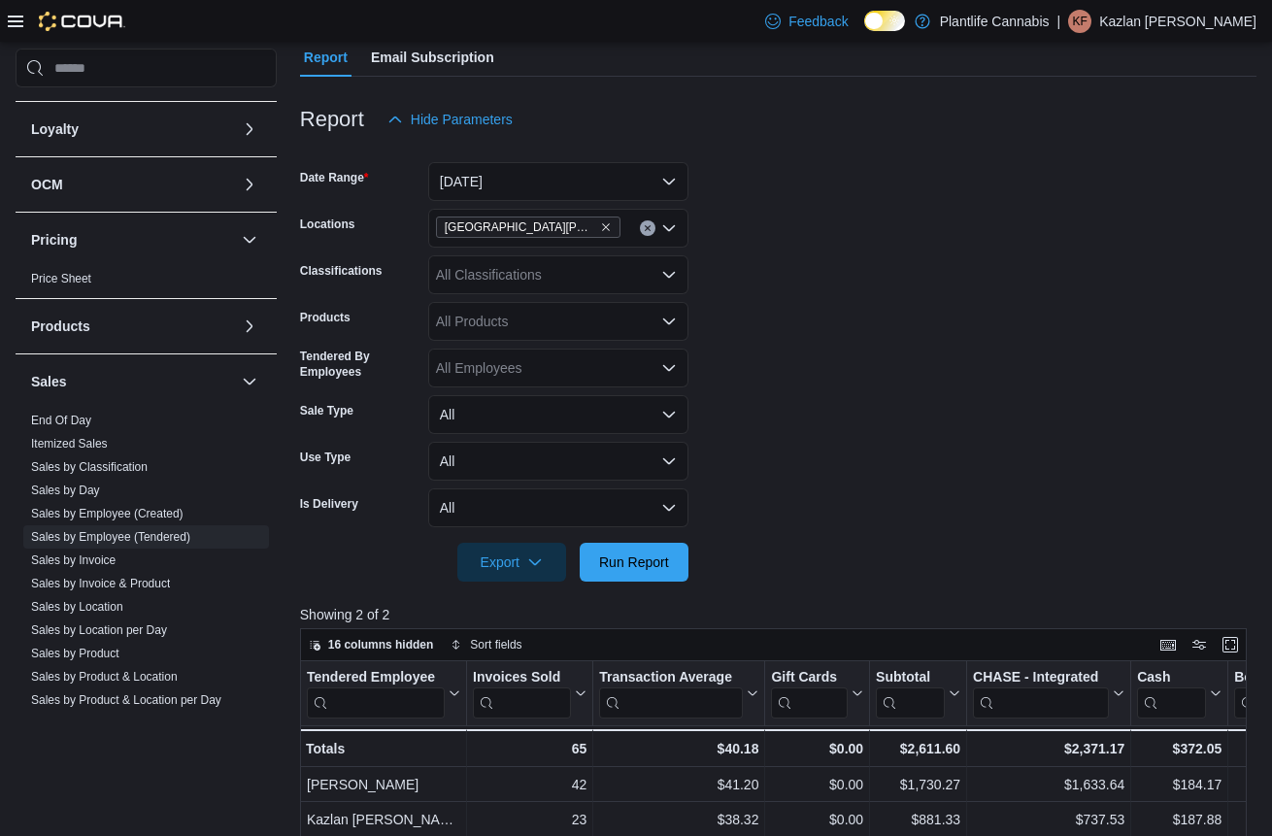
scroll to position [170, 0]
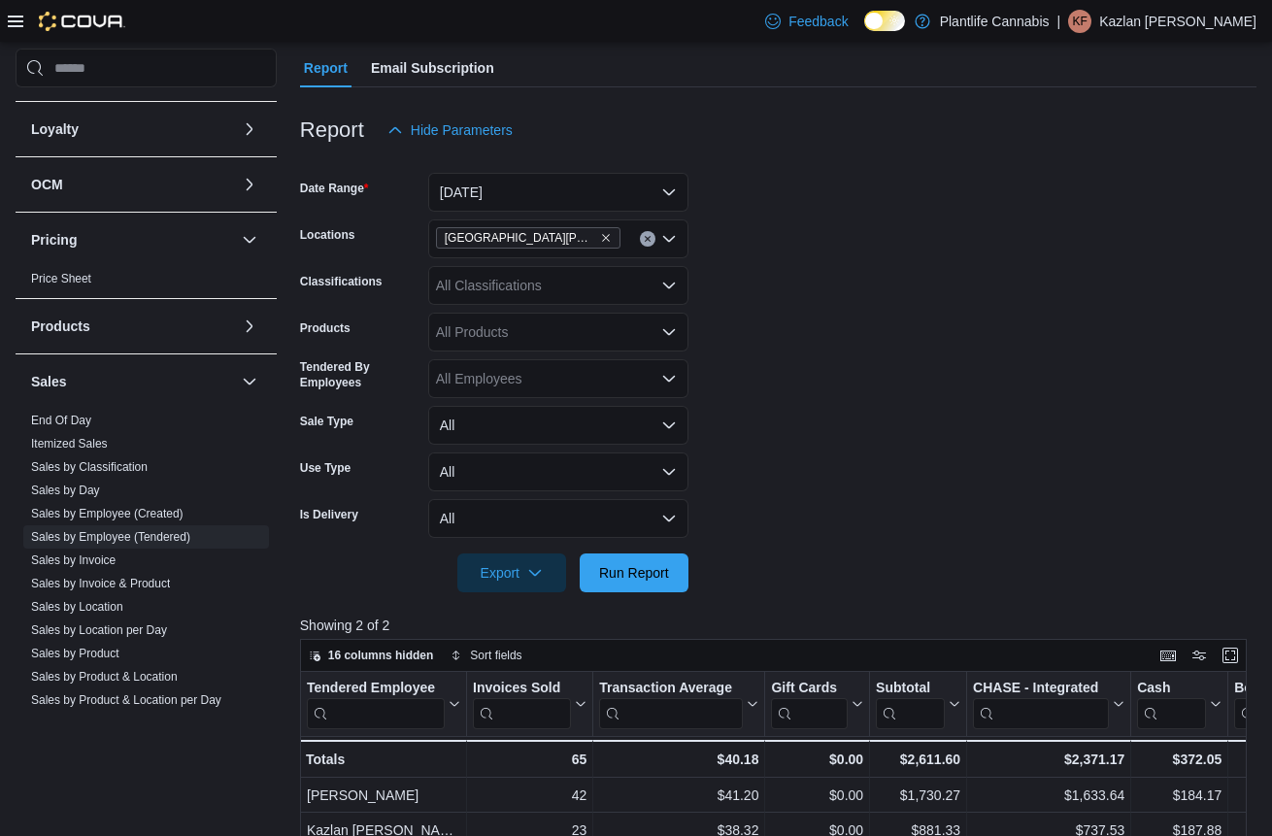
drag, startPoint x: 658, startPoint y: 595, endPoint x: 734, endPoint y: 530, distance: 99.8
click at [659, 595] on div at bounding box center [778, 603] width 956 height 23
click at [732, 535] on form "Date Range [DATE] Locations [GEOGRAPHIC_DATA][PERSON_NAME] Ridge Classification…" at bounding box center [778, 371] width 956 height 443
drag, startPoint x: 675, startPoint y: 575, endPoint x: 854, endPoint y: 459, distance: 213.5
click at [689, 561] on form "Date Range [DATE] Locations [GEOGRAPHIC_DATA][PERSON_NAME] Ridge Classification…" at bounding box center [778, 371] width 956 height 443
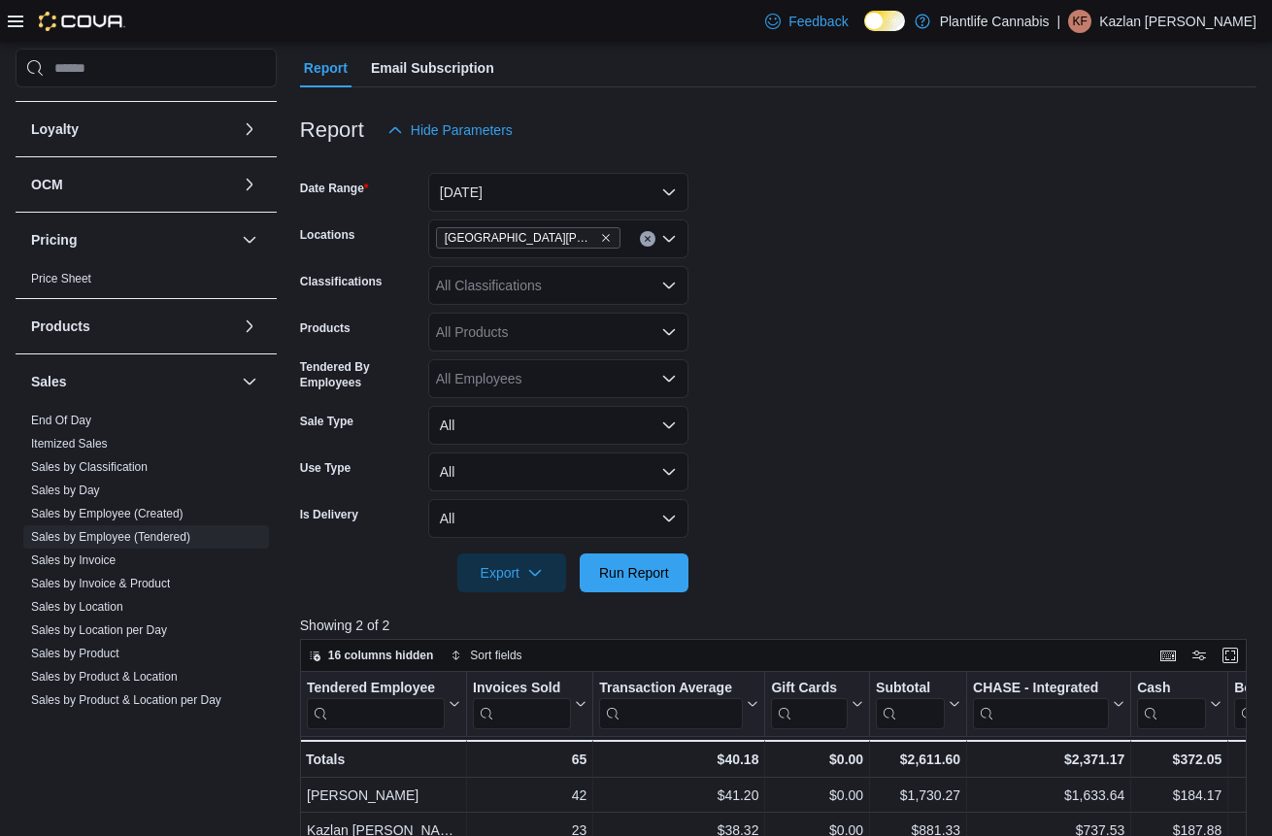
drag, startPoint x: 854, startPoint y: 459, endPoint x: 917, endPoint y: 275, distance: 195.0
click at [854, 458] on form "Date Range [DATE] Locations [GEOGRAPHIC_DATA][PERSON_NAME] Ridge Classification…" at bounding box center [778, 371] width 956 height 443
click at [854, 254] on form "Date Range [DATE] Locations [GEOGRAPHIC_DATA][PERSON_NAME] Ridge Classification…" at bounding box center [778, 371] width 956 height 443
click at [620, 569] on span "Run Report" at bounding box center [634, 572] width 70 height 19
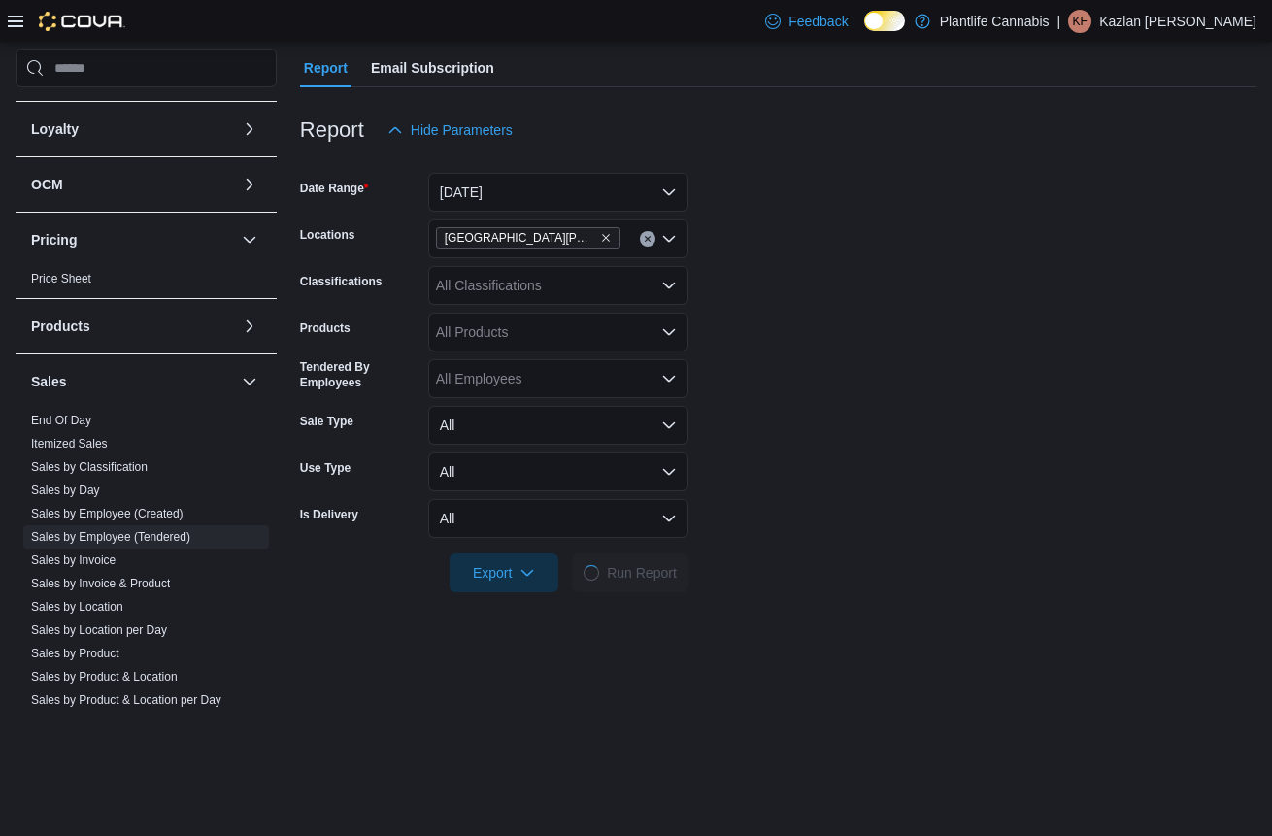
click at [812, 491] on form "Date Range [DATE] Locations [GEOGRAPHIC_DATA][PERSON_NAME] Ridge Classification…" at bounding box center [778, 371] width 956 height 443
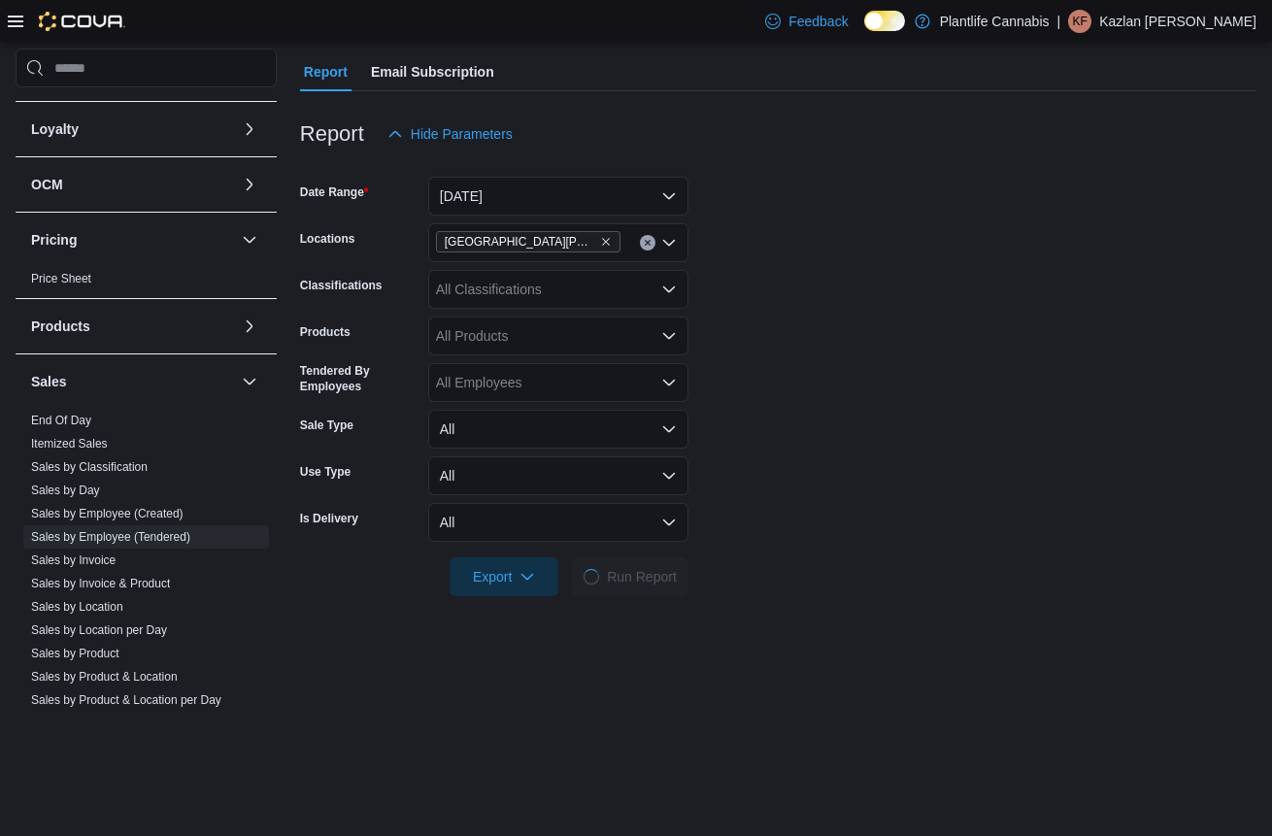
scroll to position [165, 0]
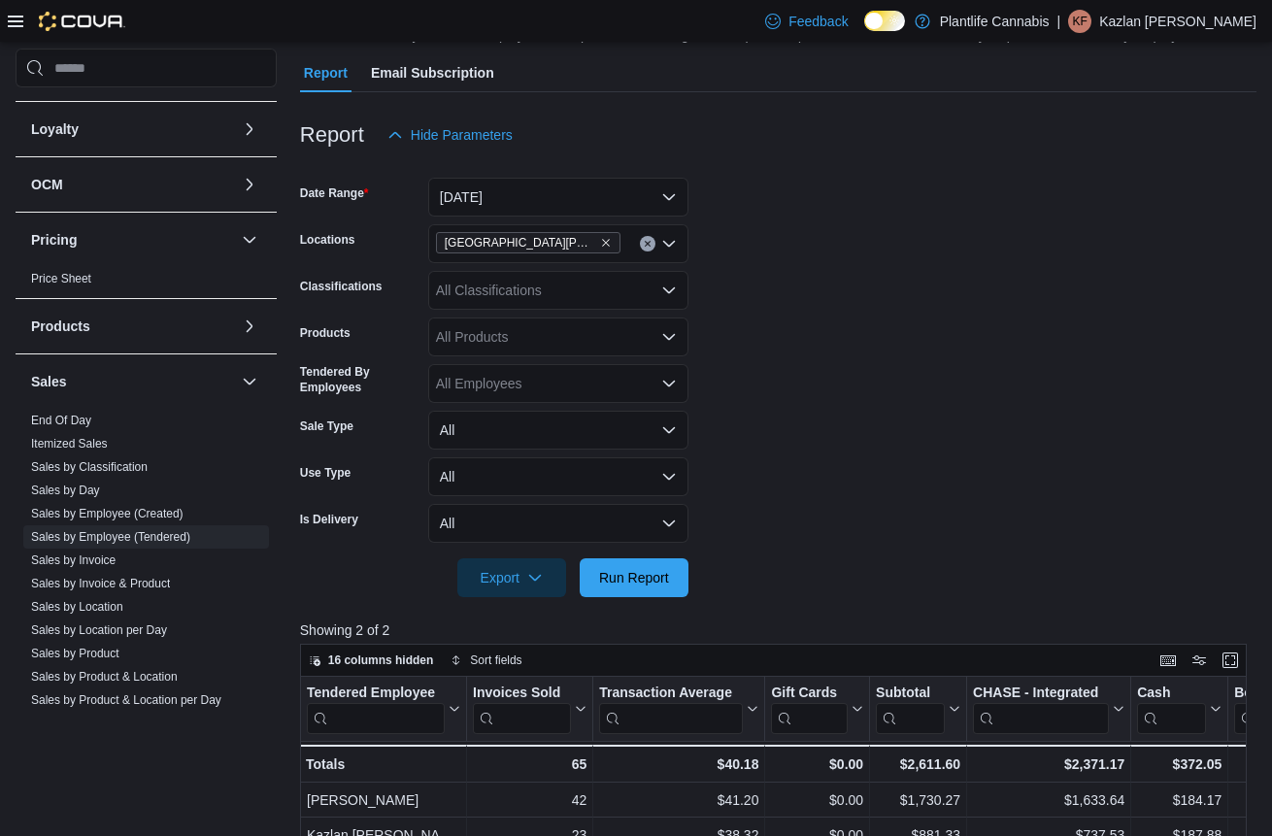
click at [959, 406] on form "Date Range [DATE] Locations [GEOGRAPHIC_DATA][PERSON_NAME] Ridge Classification…" at bounding box center [778, 375] width 956 height 443
